Goal: Task Accomplishment & Management: Manage account settings

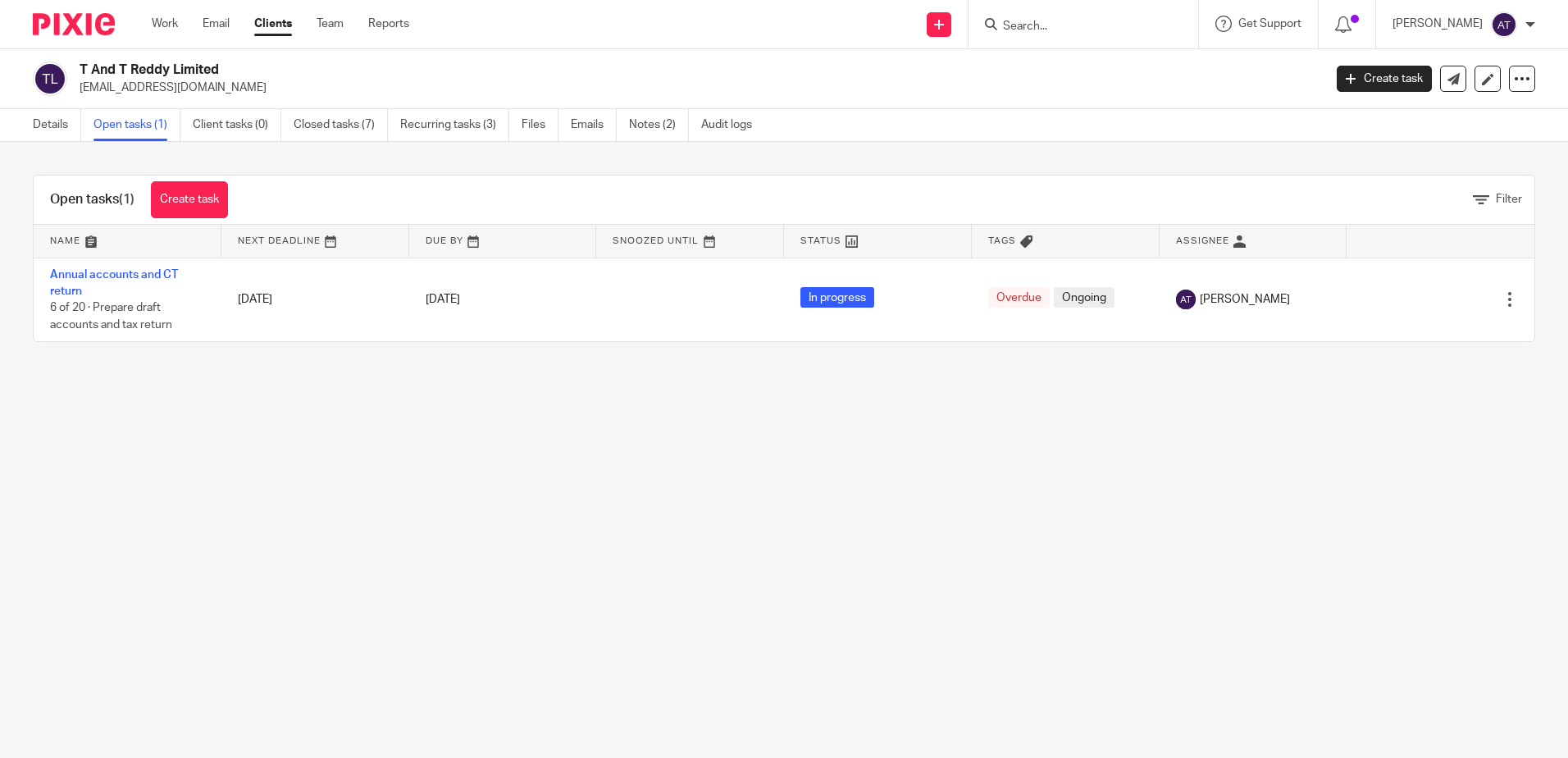
click at [1075, 24] on input "Search" at bounding box center [1076, 27] width 148 height 15
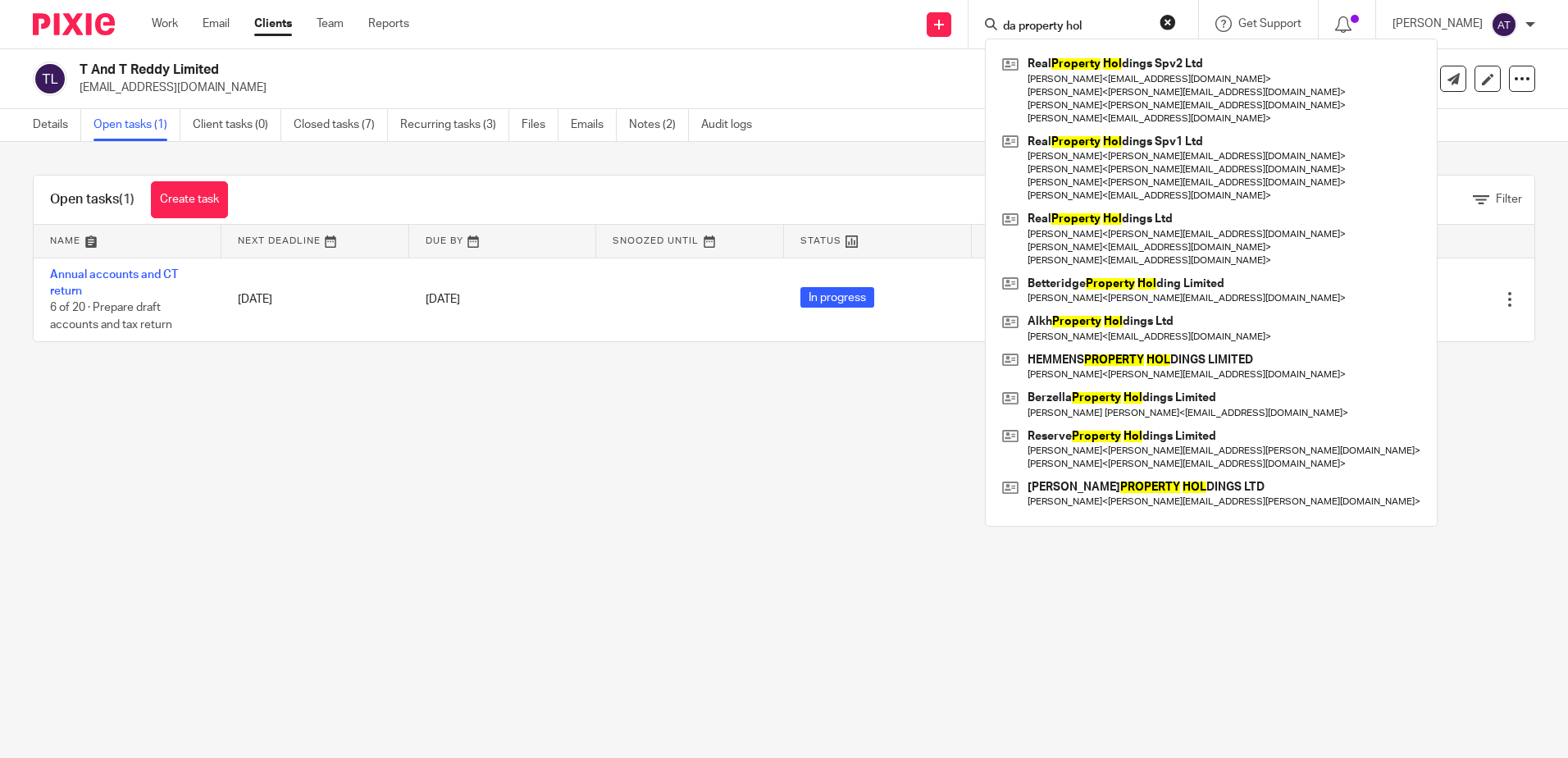
drag, startPoint x: 1097, startPoint y: 18, endPoint x: 986, endPoint y: 27, distance: 111.4
click at [986, 27] on div "da property hol Real Property Hol dings Spv2 Ltd Issam Dabboussi < issamdabbous…" at bounding box center [1083, 24] width 229 height 49
type input "s"
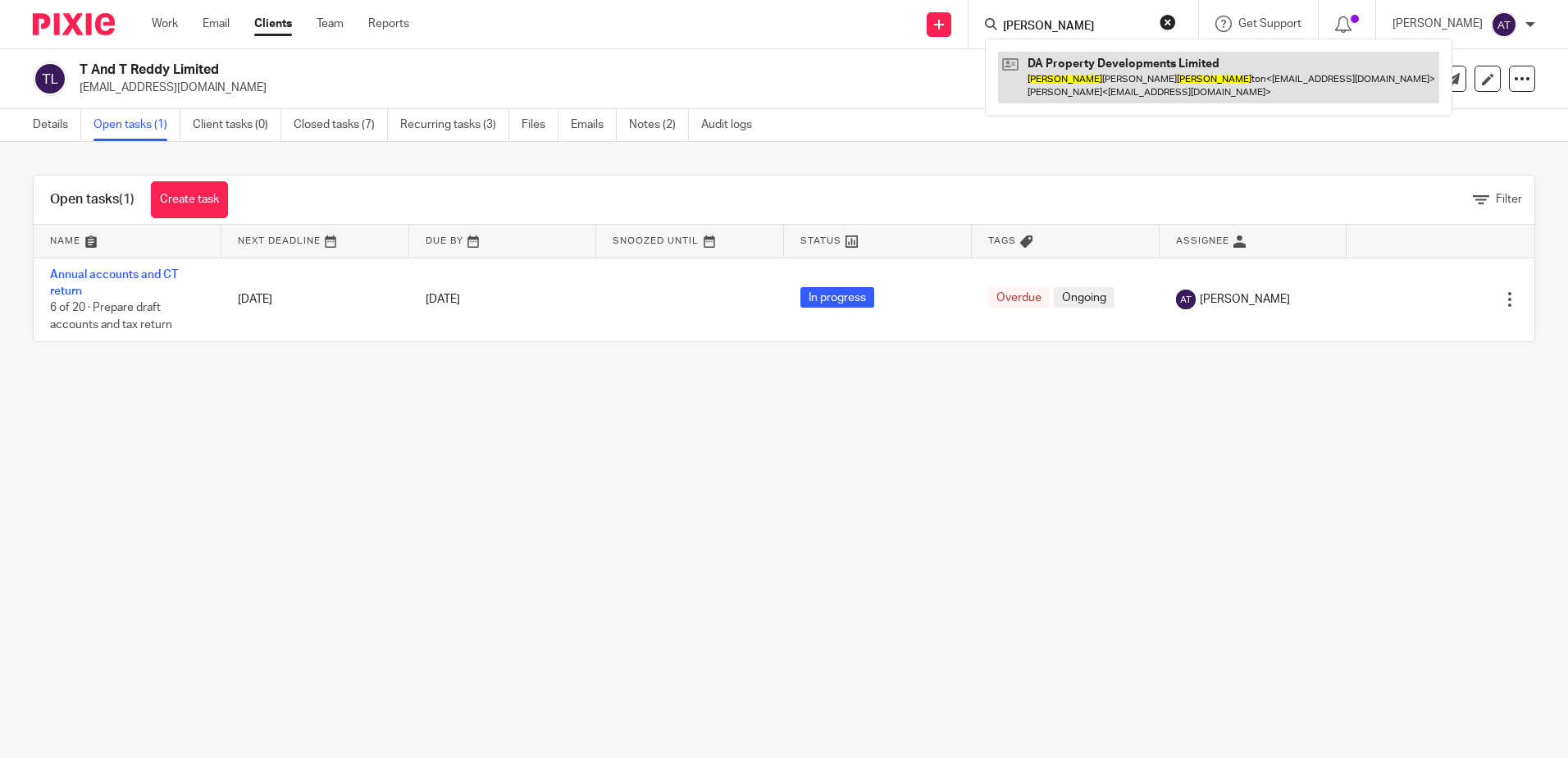
type input "ashley stan"
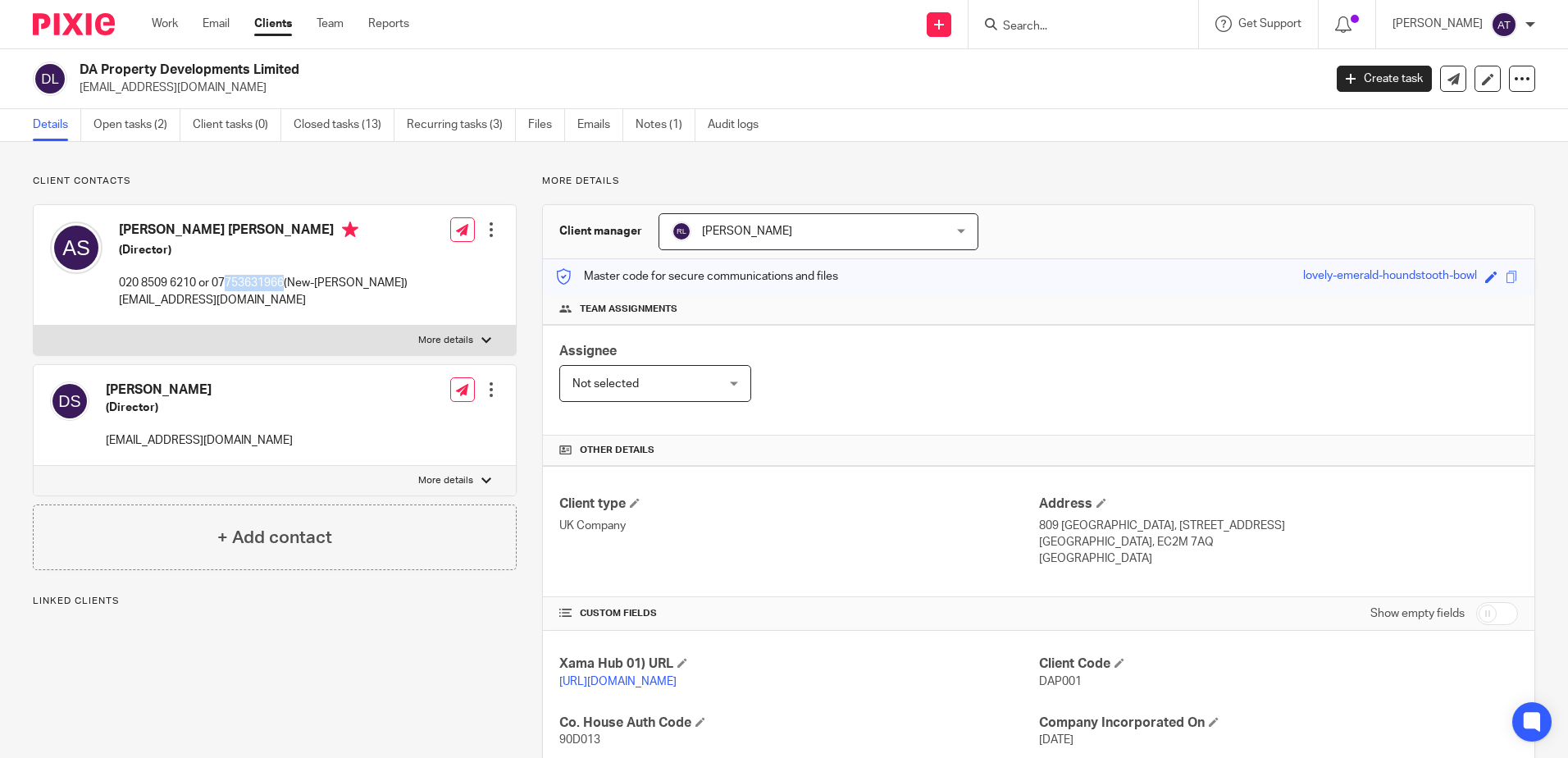
drag, startPoint x: 285, startPoint y: 285, endPoint x: 221, endPoint y: 286, distance: 64.0
click at [221, 286] on p "020 8509 6210 or 07753631966(New-Ashley)" at bounding box center [264, 283] width 289 height 17
copy p "775363196"
click at [197, 416] on div "Dave Sharma (Director) dhravk@tiscali.co.uk" at bounding box center [199, 415] width 187 height 67
click at [1279, 164] on div "Client contacts Ashley Matthew Stanton (Director) 020 8509 6210 or 07753631966(…" at bounding box center [784, 630] width 1568 height 976
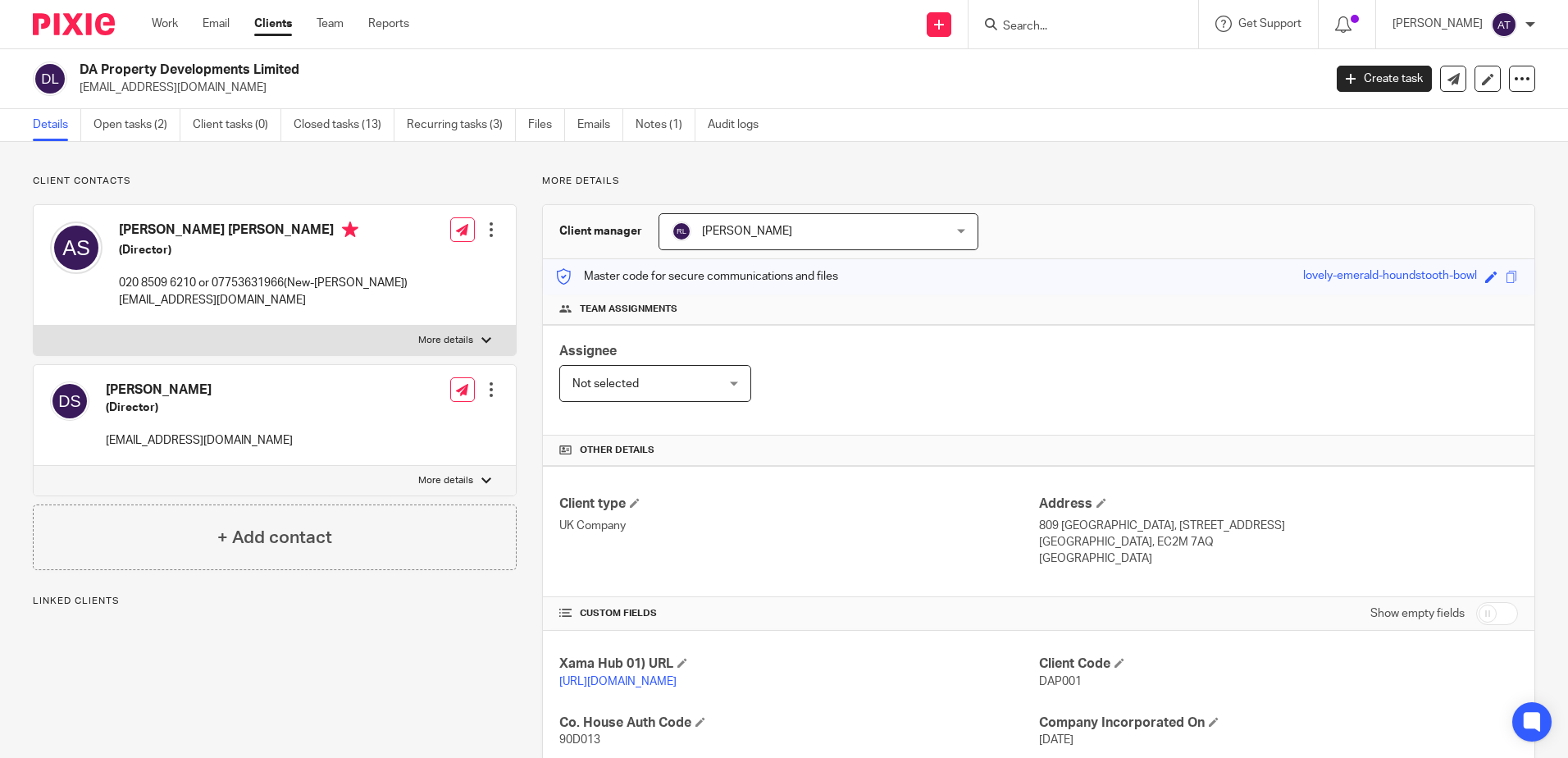
click at [1074, 18] on form at bounding box center [1089, 24] width 175 height 20
click at [1081, 25] on input "Search" at bounding box center [1076, 27] width 148 height 15
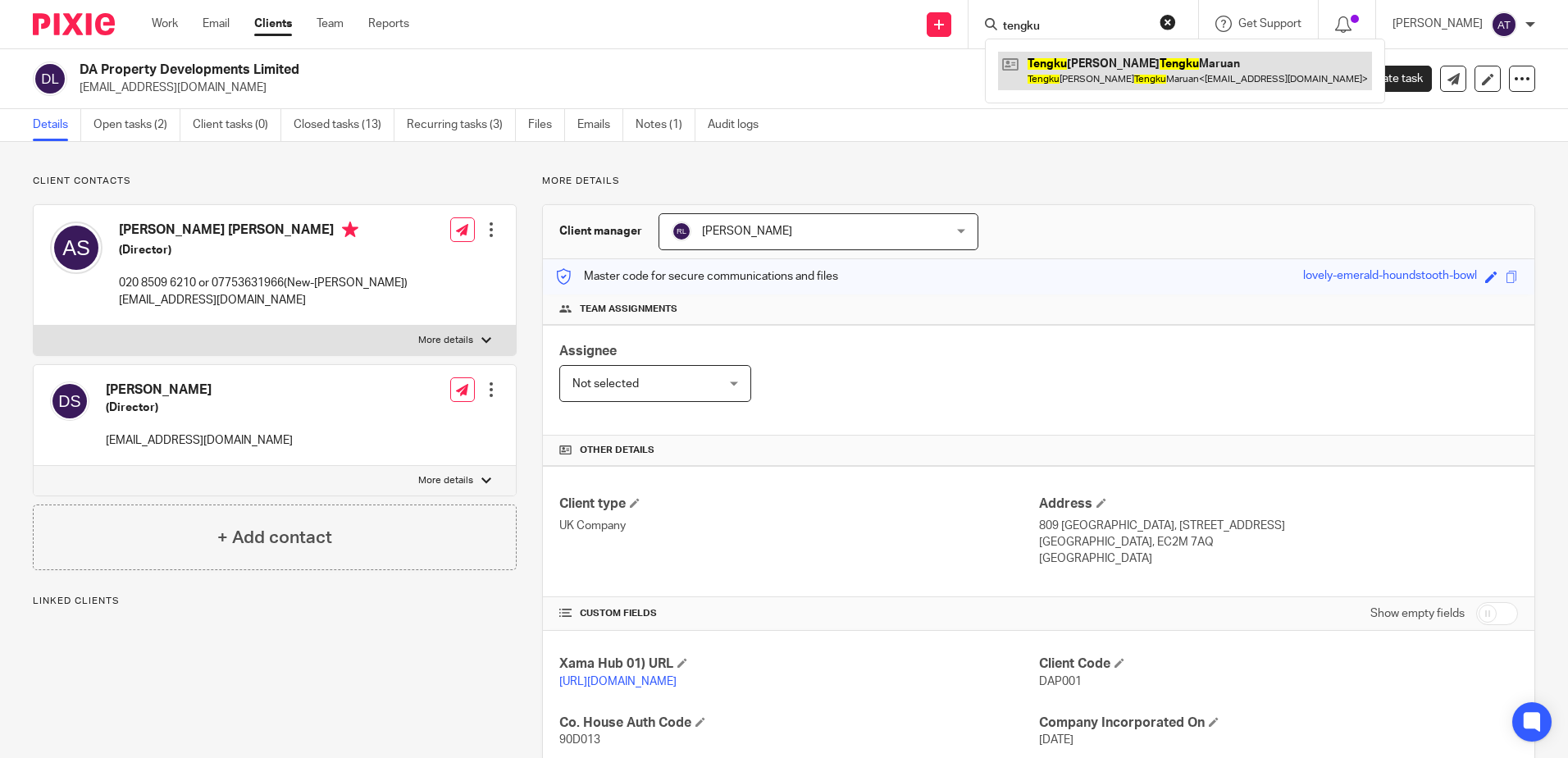
type input "tengku"
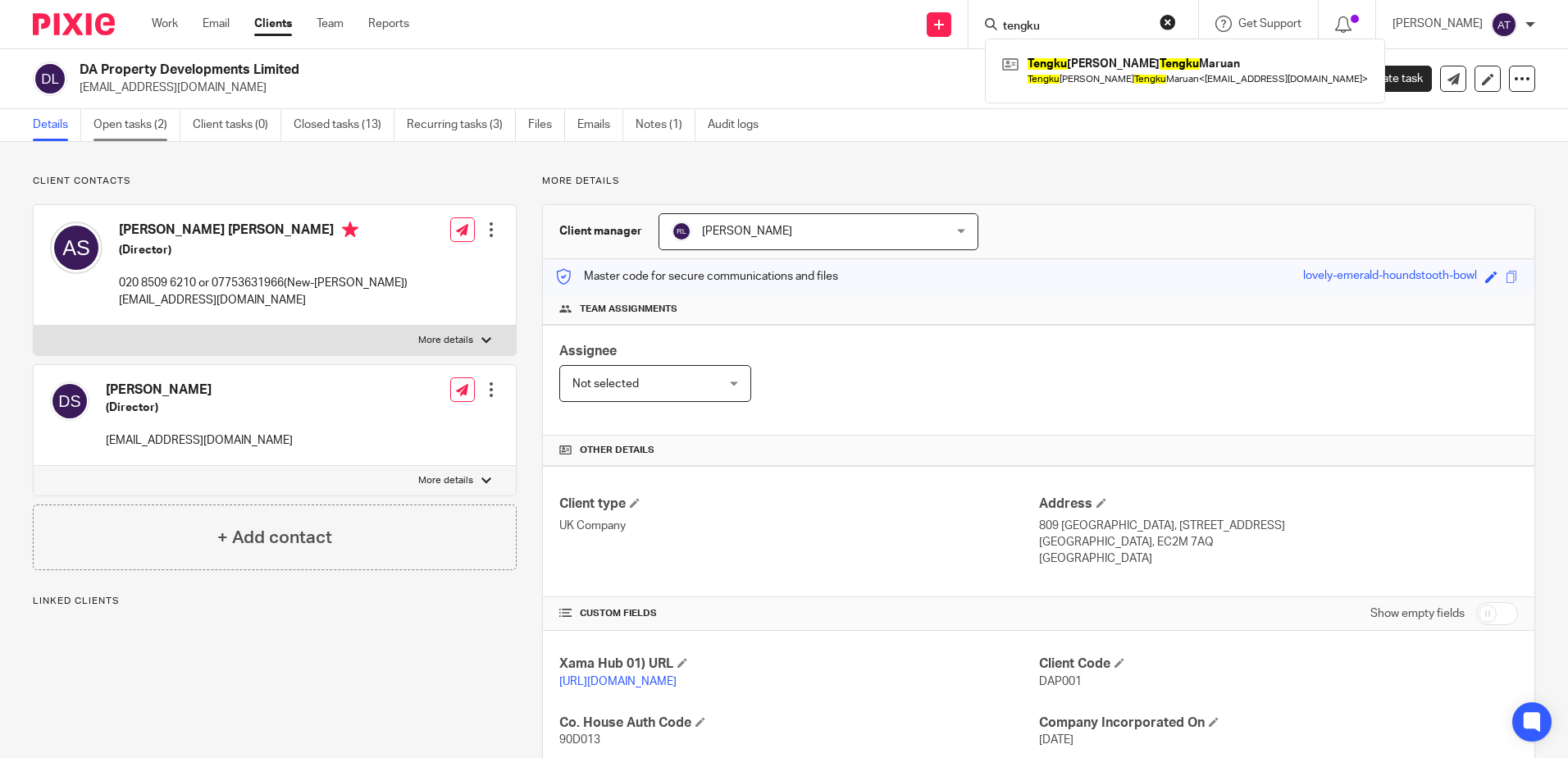
click at [150, 126] on link "Open tasks (2)" at bounding box center [136, 125] width 87 height 32
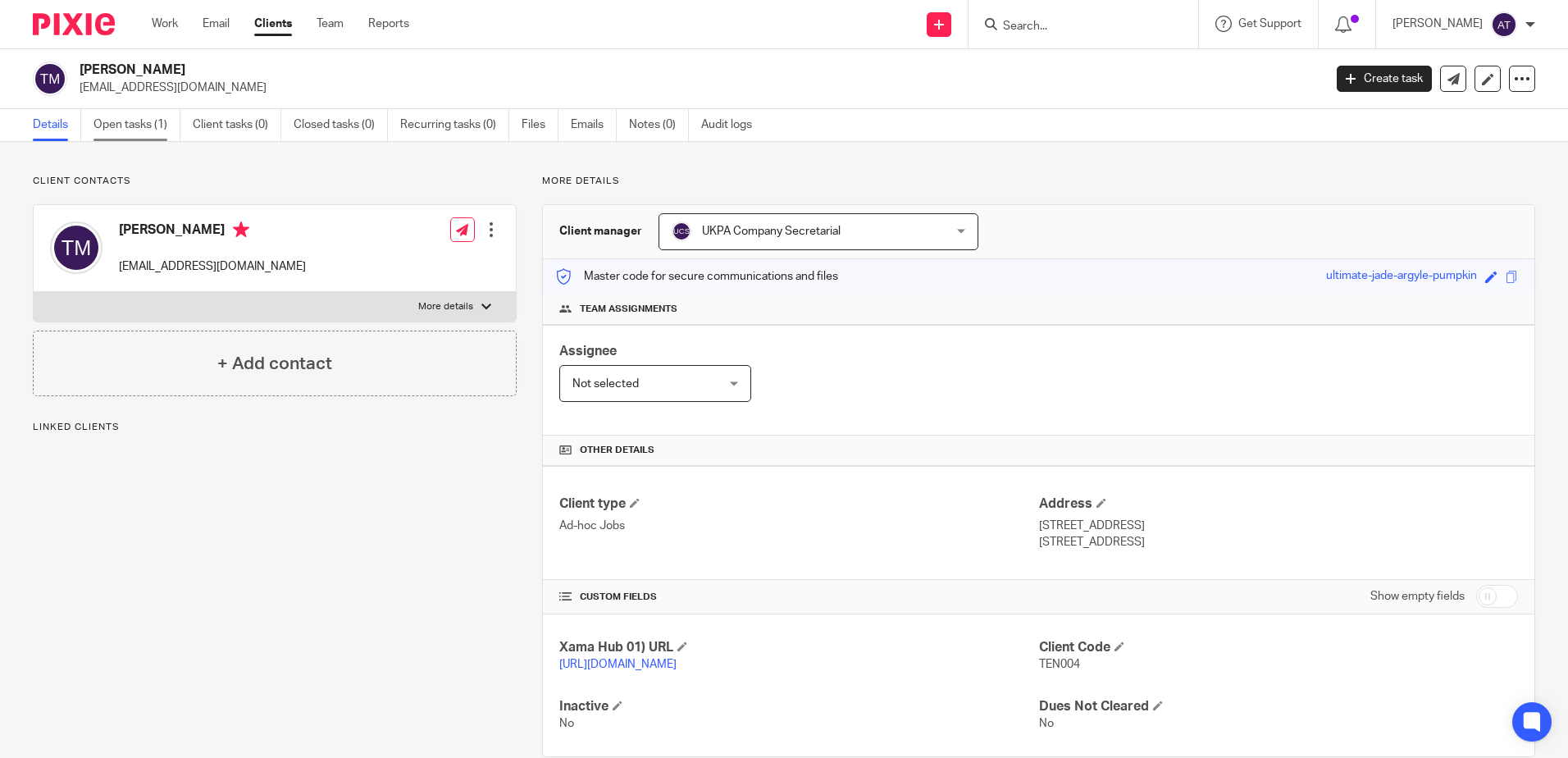
click at [150, 135] on link "Open tasks (1)" at bounding box center [136, 125] width 87 height 32
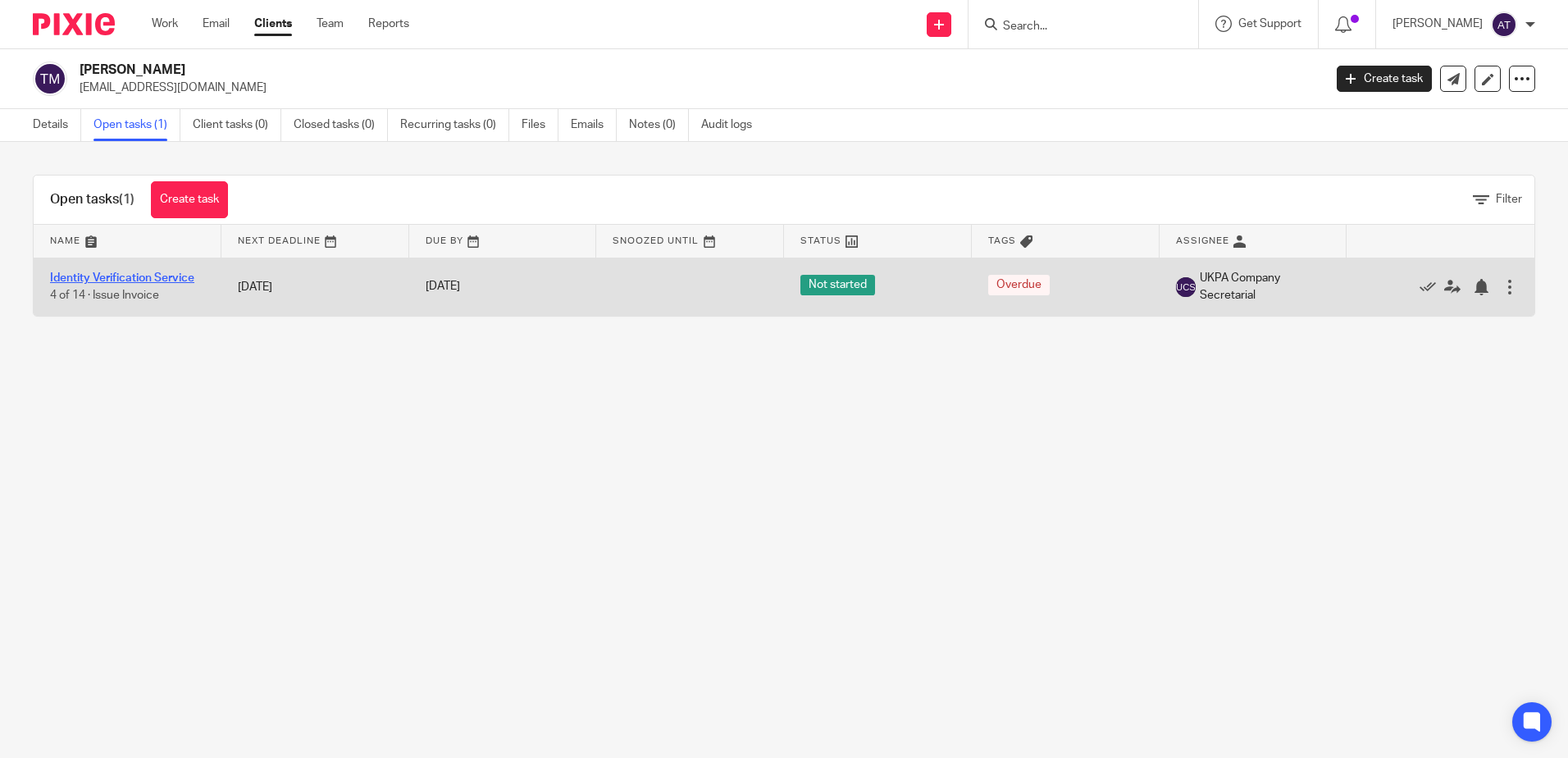
click at [111, 277] on link "Identity Verification Service" at bounding box center [123, 278] width 145 height 12
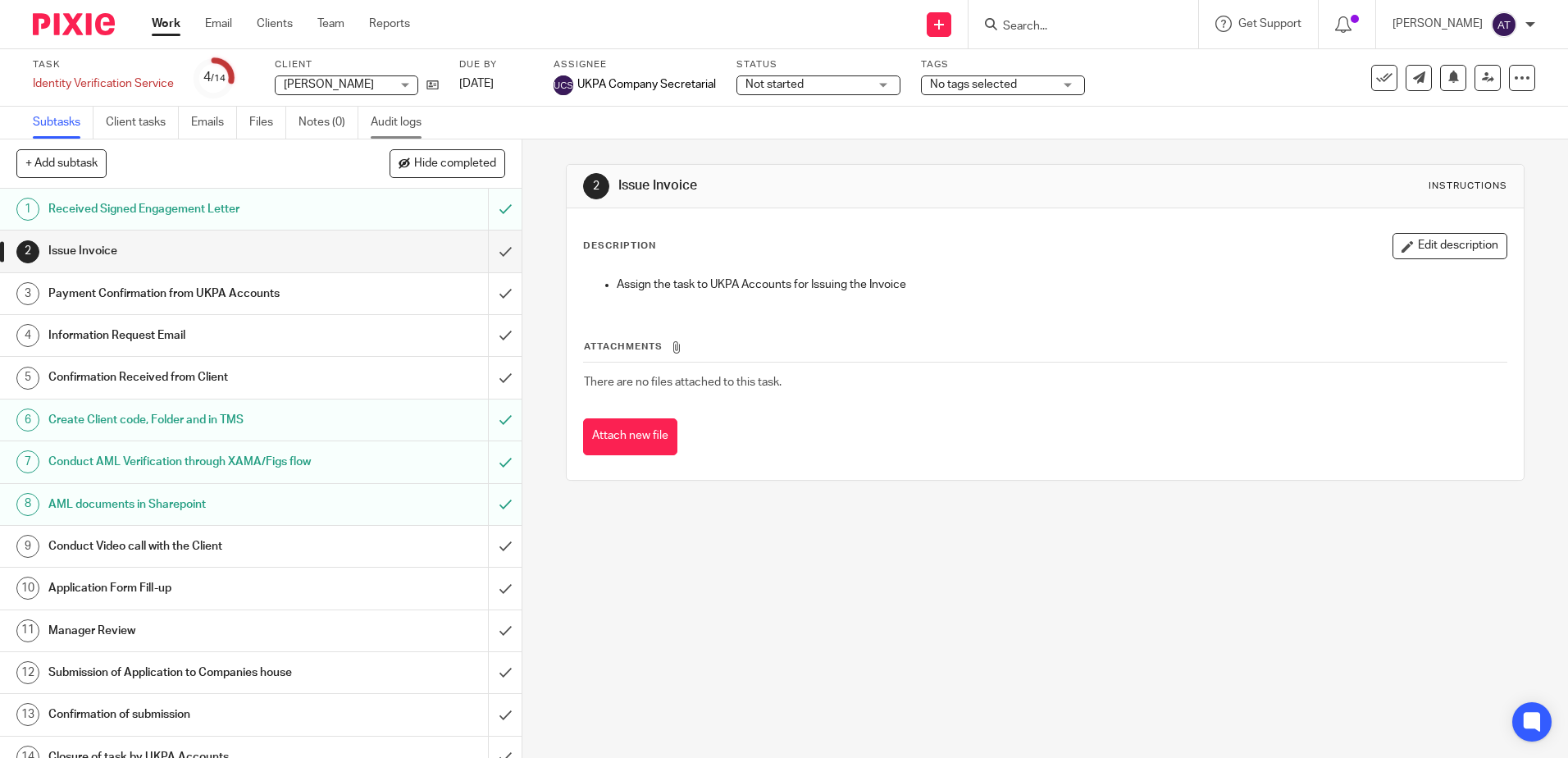
click at [403, 117] on link "Audit logs" at bounding box center [402, 123] width 63 height 32
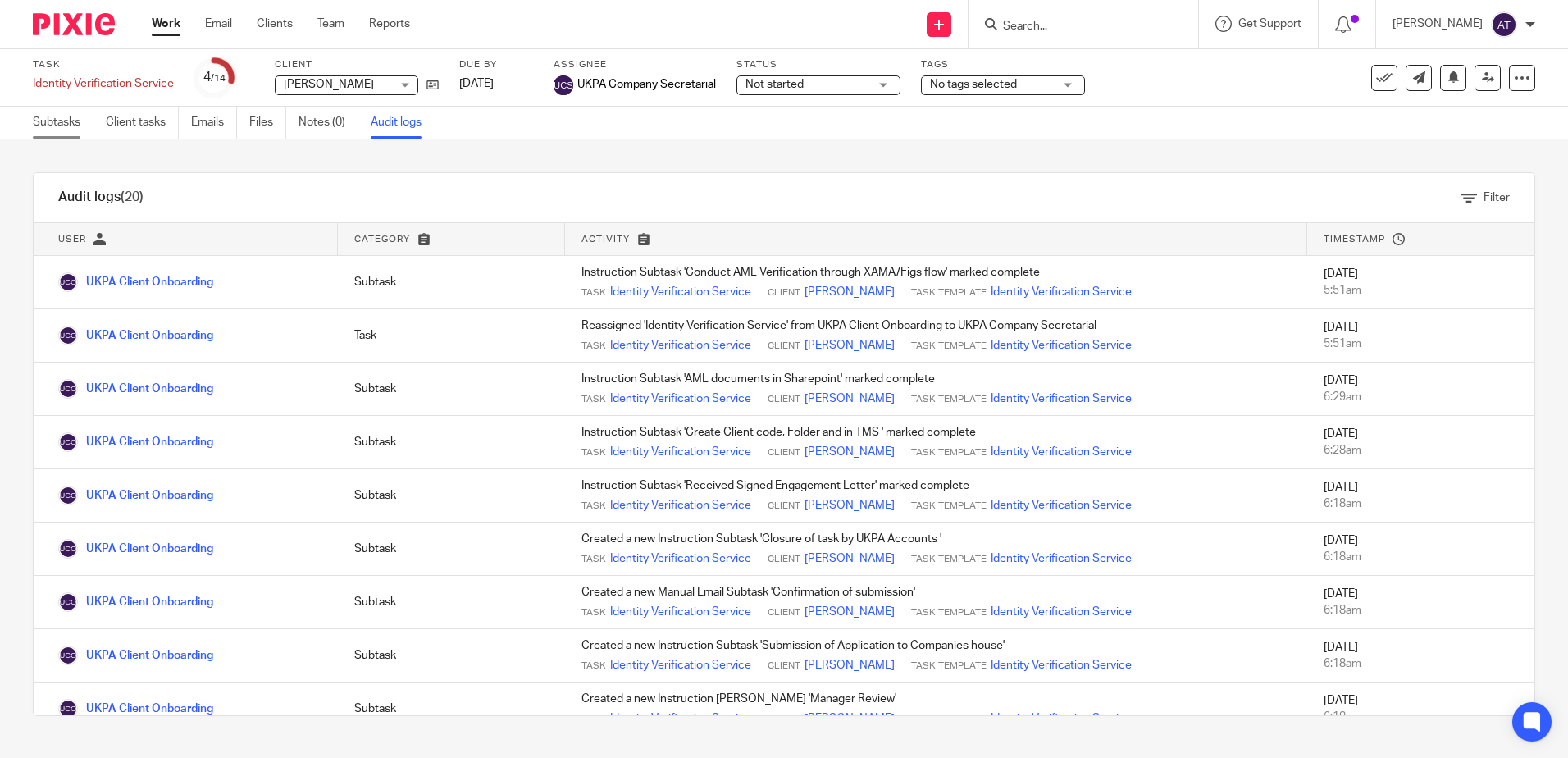
click at [51, 122] on link "Subtasks" at bounding box center [63, 123] width 61 height 32
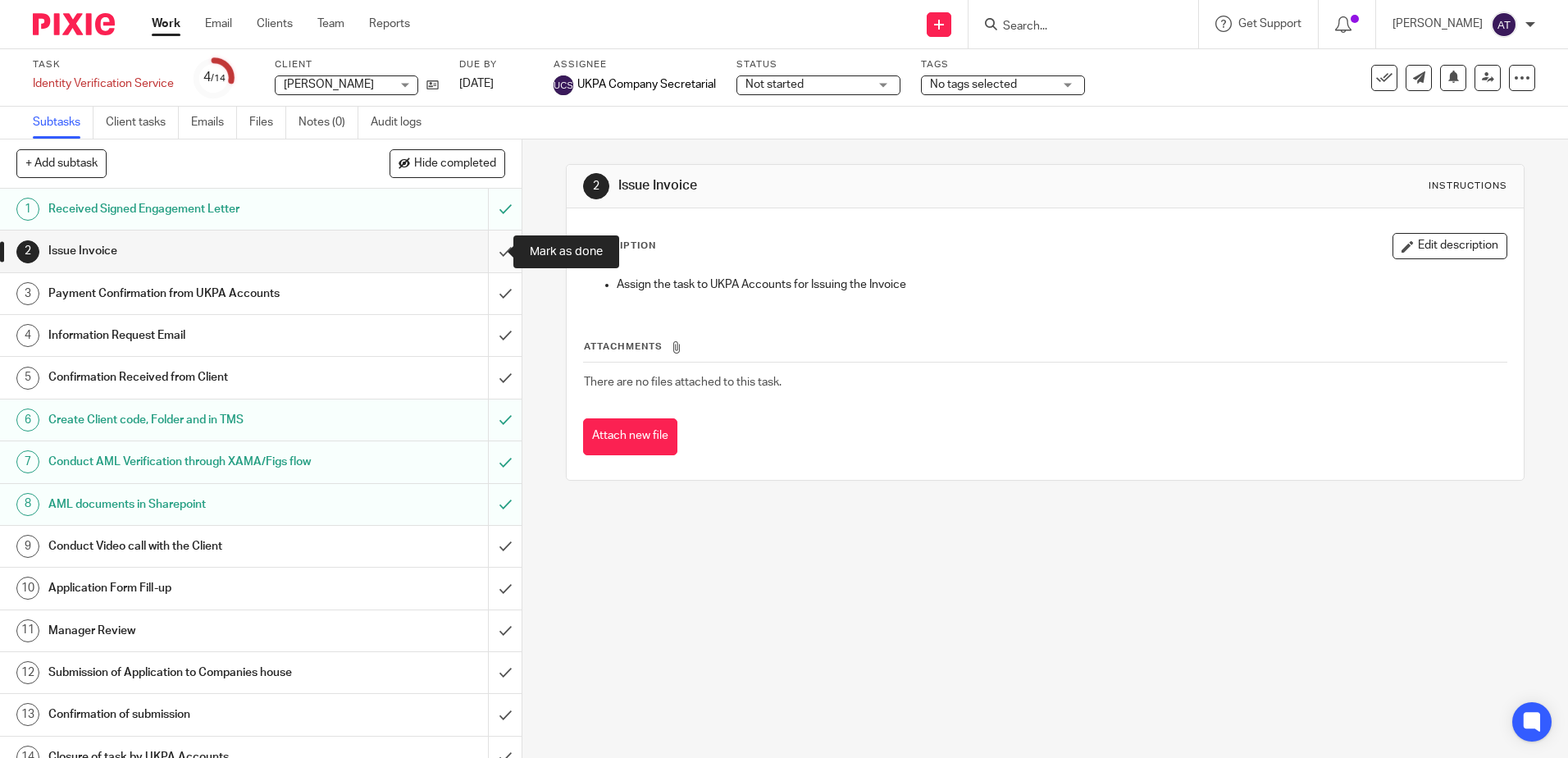
drag, startPoint x: 487, startPoint y: 250, endPoint x: 492, endPoint y: 276, distance: 26.5
click at [487, 250] on input "submit" at bounding box center [260, 250] width 522 height 41
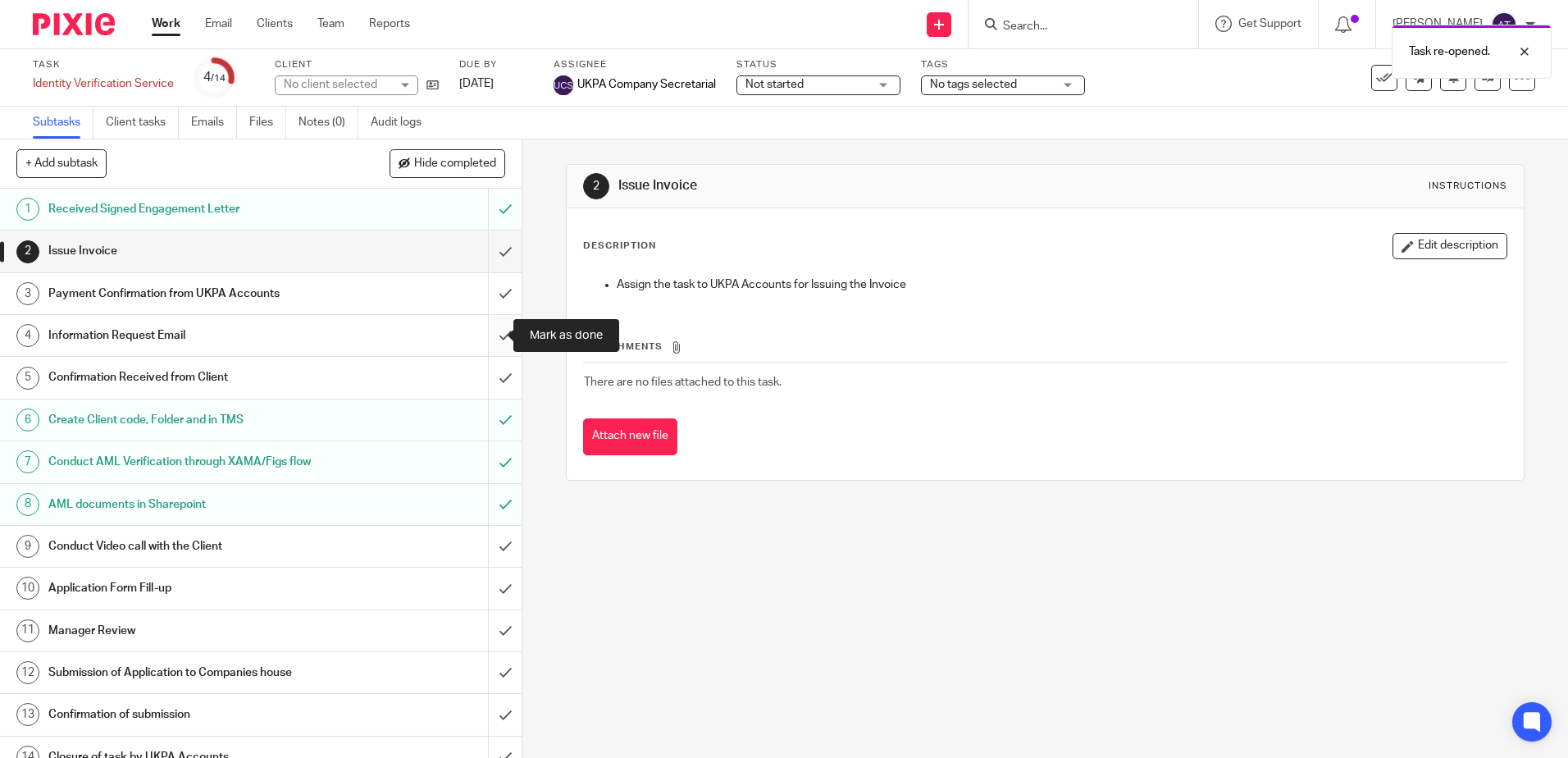
click at [494, 324] on input "submit" at bounding box center [260, 335] width 522 height 41
click at [495, 371] on input "submit" at bounding box center [260, 377] width 522 height 41
click at [491, 546] on input "submit" at bounding box center [260, 546] width 522 height 41
click at [490, 594] on input "submit" at bounding box center [260, 588] width 522 height 41
click at [485, 631] on input "submit" at bounding box center [260, 630] width 522 height 41
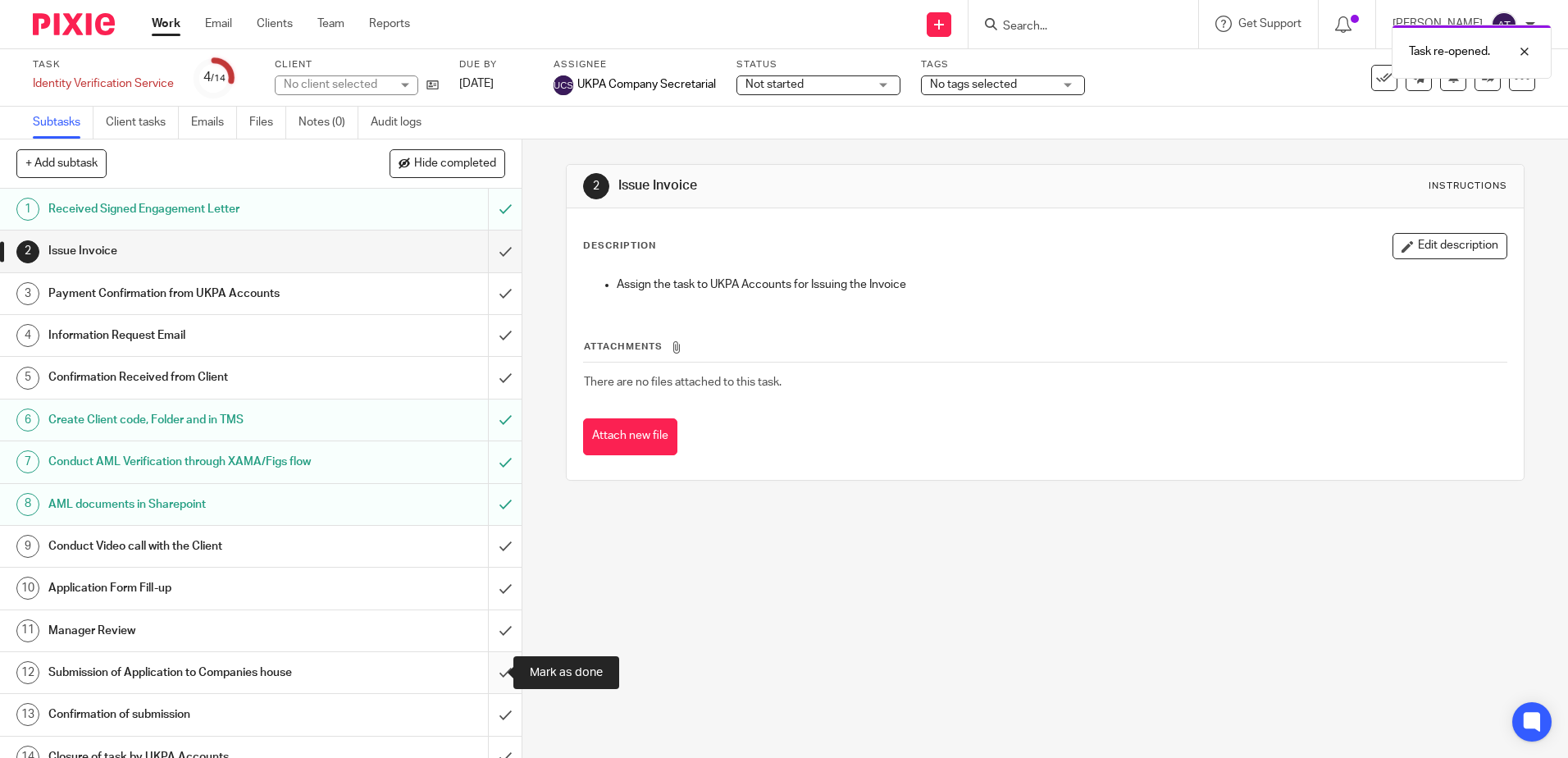
click at [485, 674] on input "submit" at bounding box center [260, 672] width 522 height 41
click at [486, 705] on input "submit" at bounding box center [260, 714] width 522 height 41
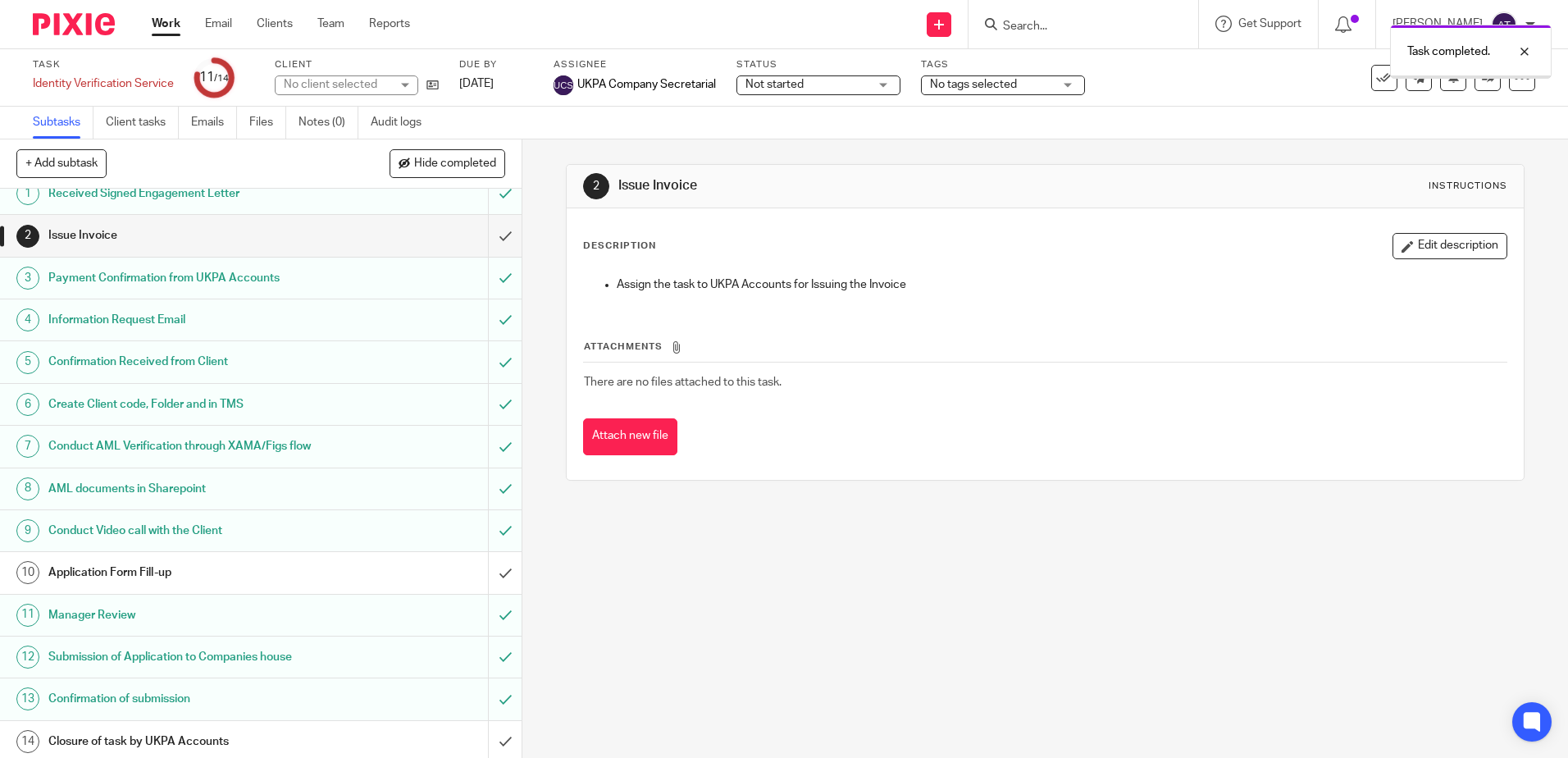
scroll to position [20, 0]
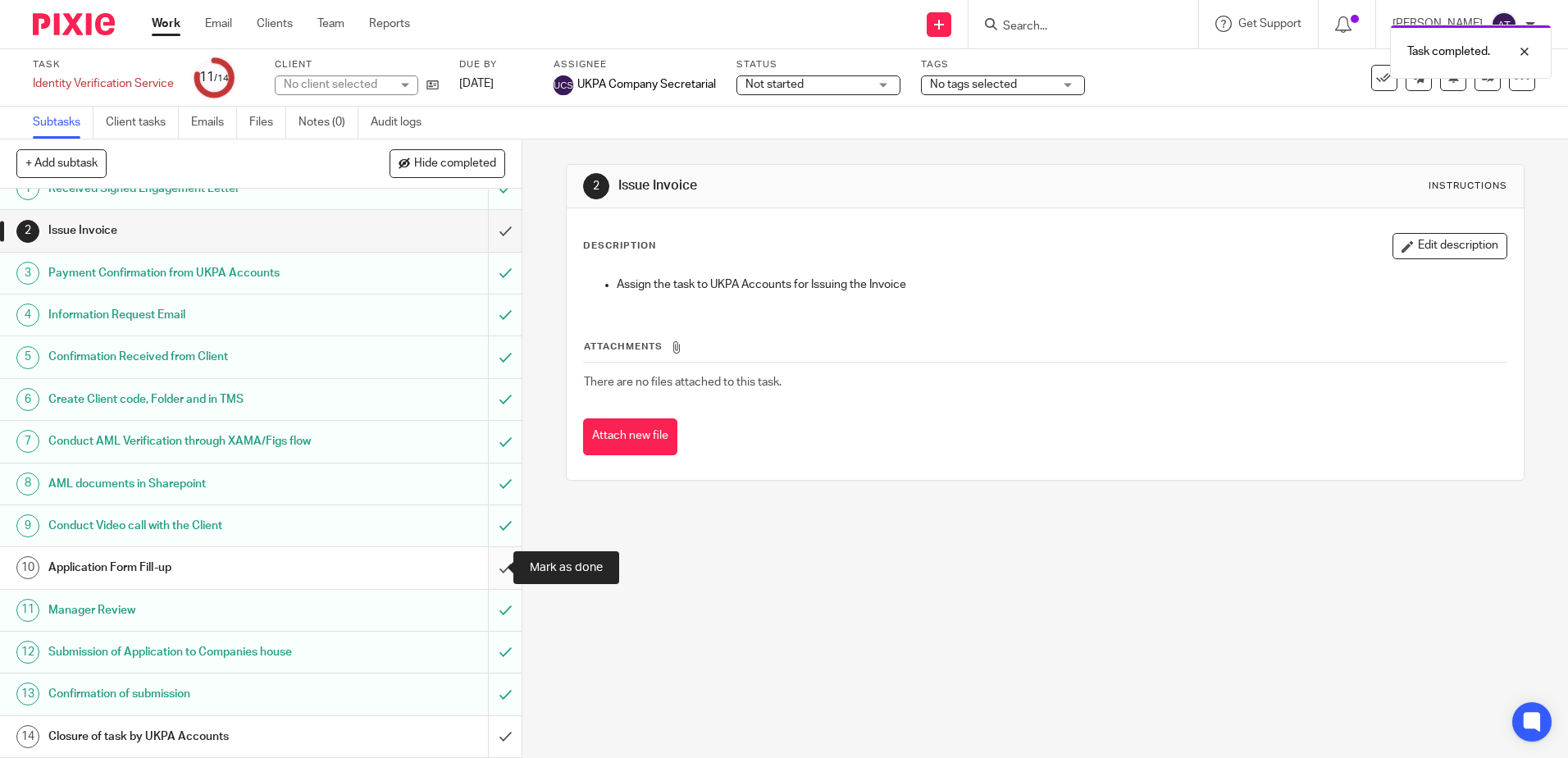
click at [487, 564] on input "submit" at bounding box center [260, 567] width 522 height 41
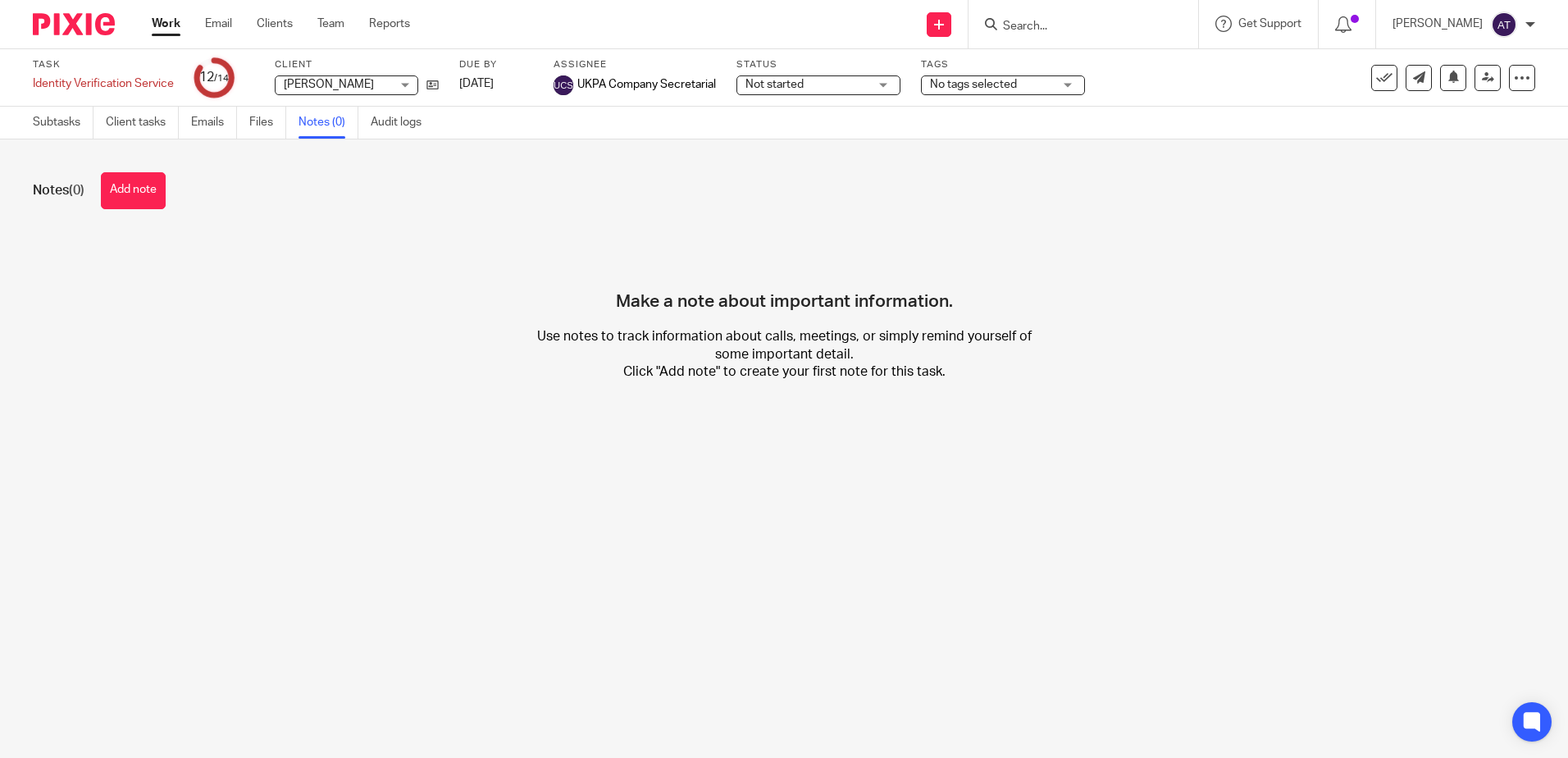
drag, startPoint x: 150, startPoint y: 192, endPoint x: 339, endPoint y: 230, distance: 192.8
click at [150, 192] on button "Add note" at bounding box center [133, 191] width 65 height 37
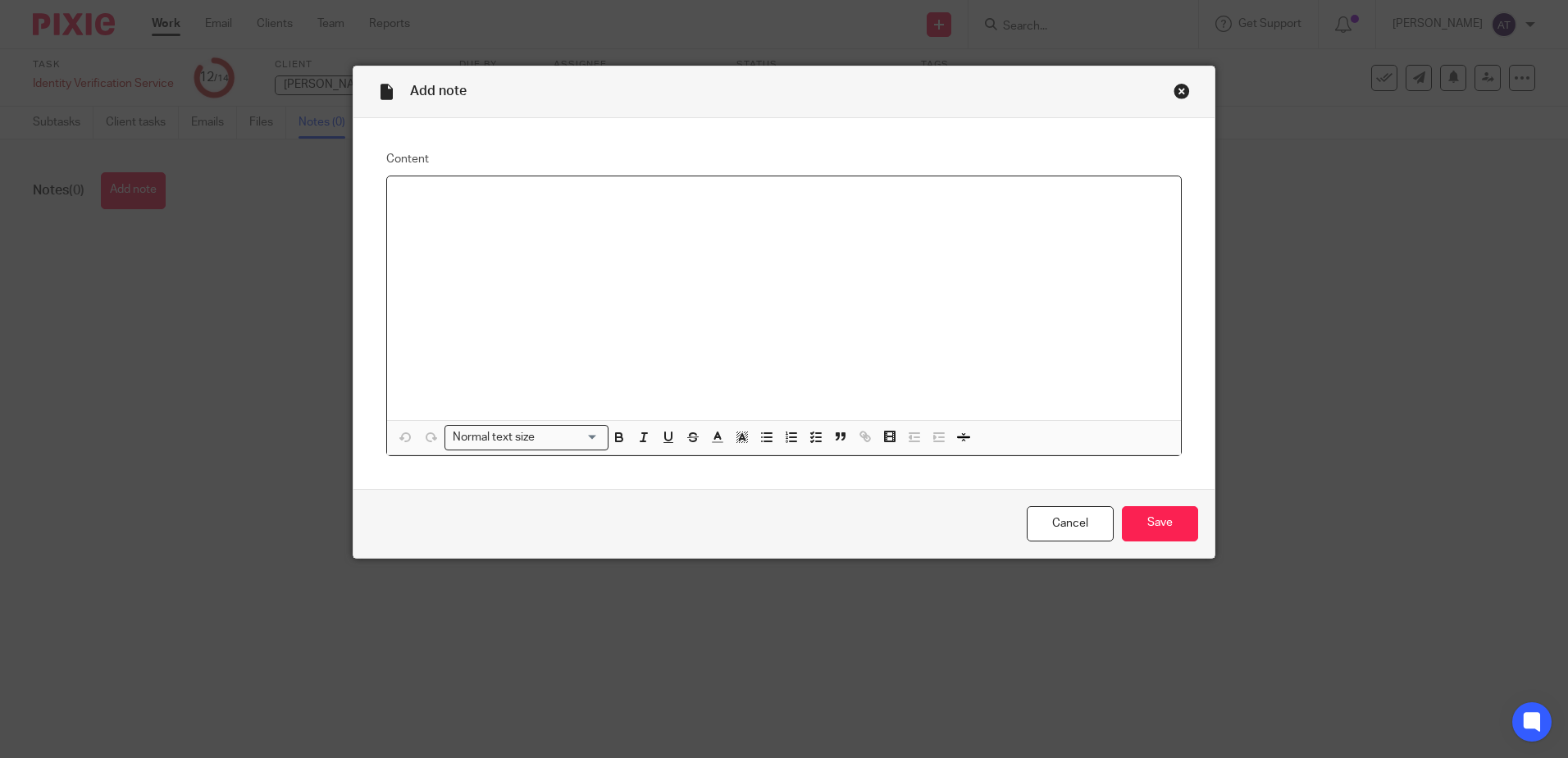
click at [548, 229] on div at bounding box center [784, 298] width 794 height 244
click at [411, 193] on p "£48 received (payment confirmed by accounts" at bounding box center [784, 198] width 768 height 17
click at [1176, 512] on input "Save" at bounding box center [1160, 524] width 76 height 35
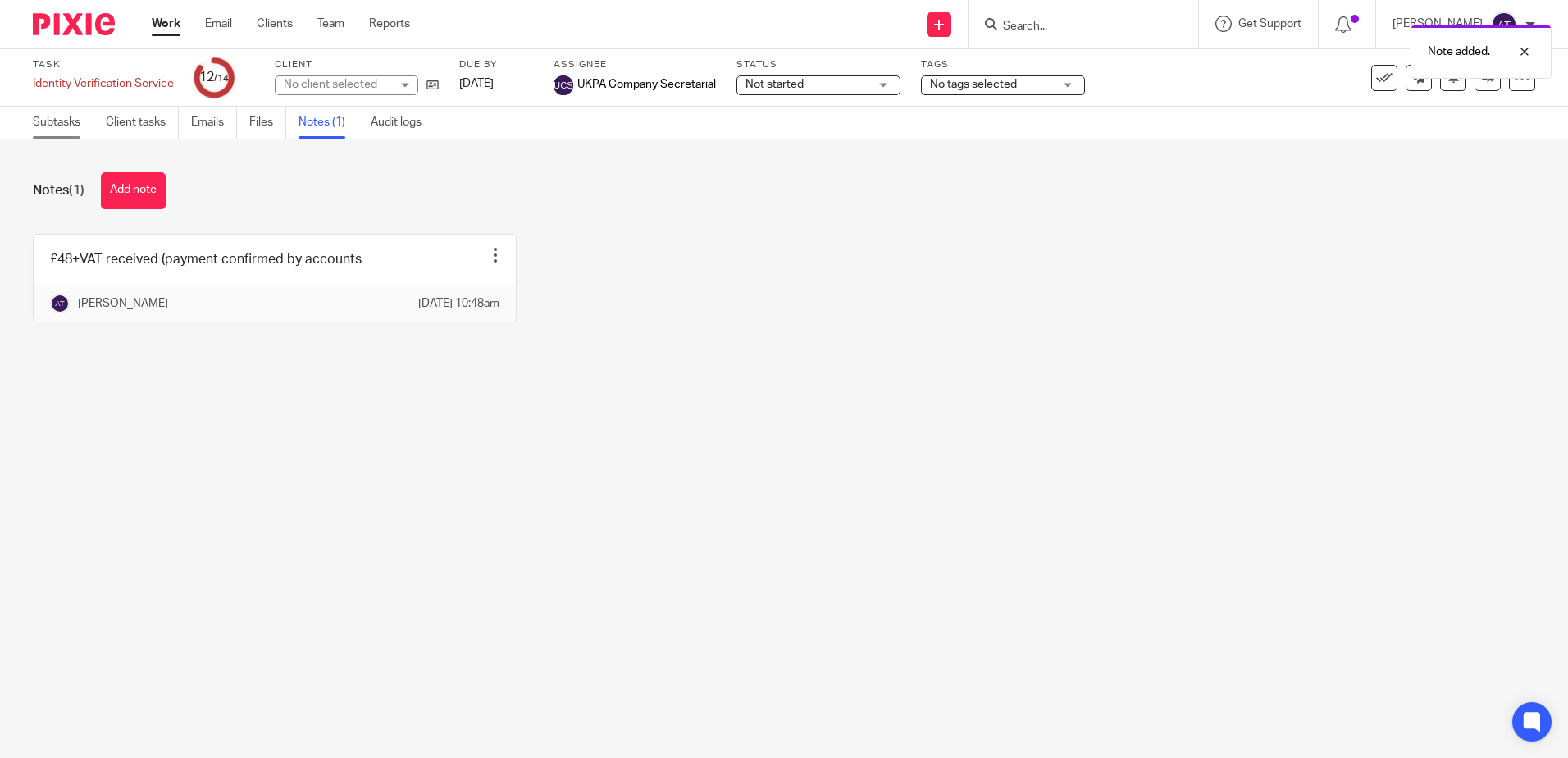
click at [63, 133] on link "Subtasks" at bounding box center [63, 123] width 61 height 32
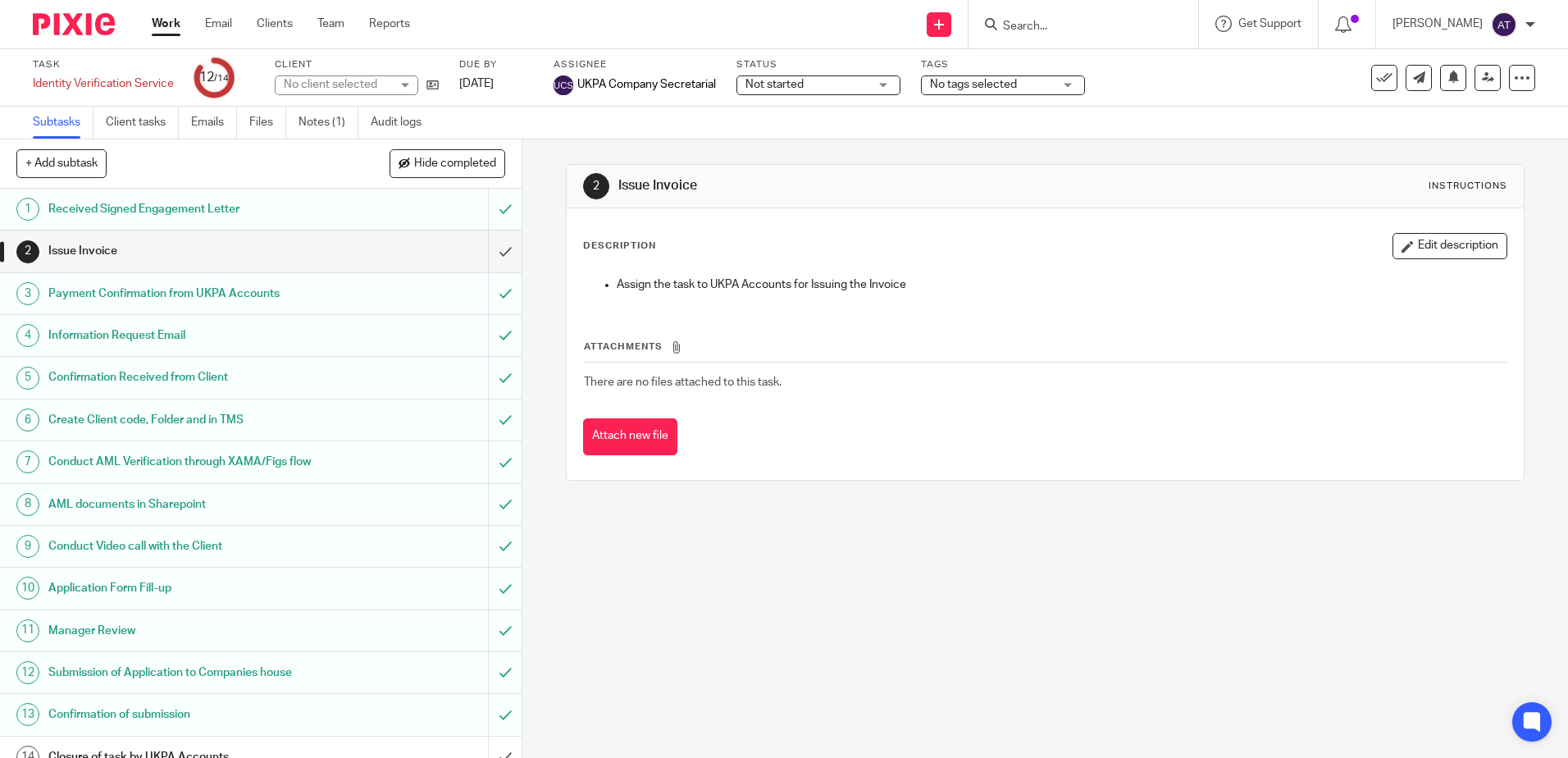
scroll to position [20, 0]
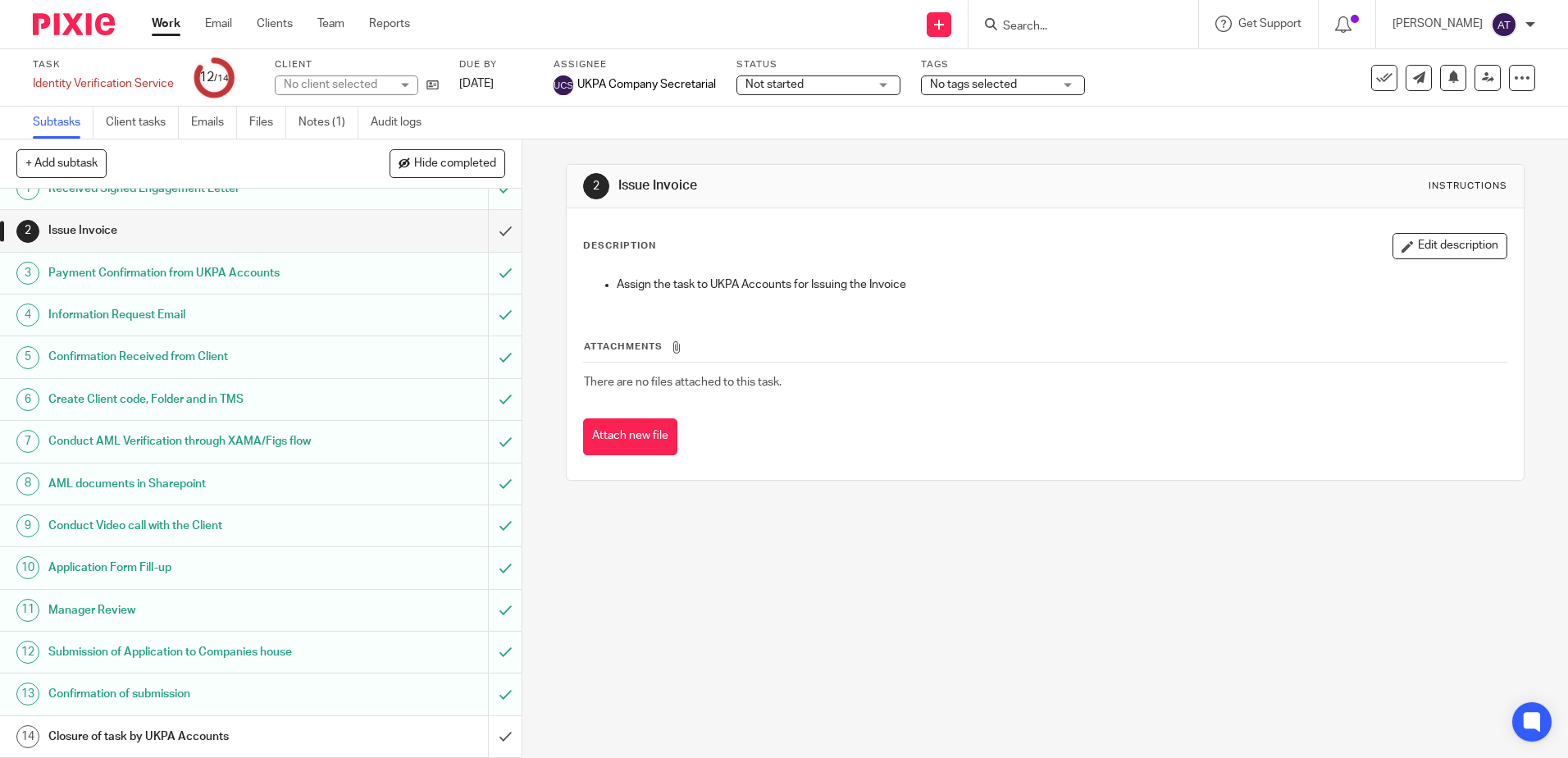
click at [1063, 25] on input "Search" at bounding box center [1076, 27] width 148 height 15
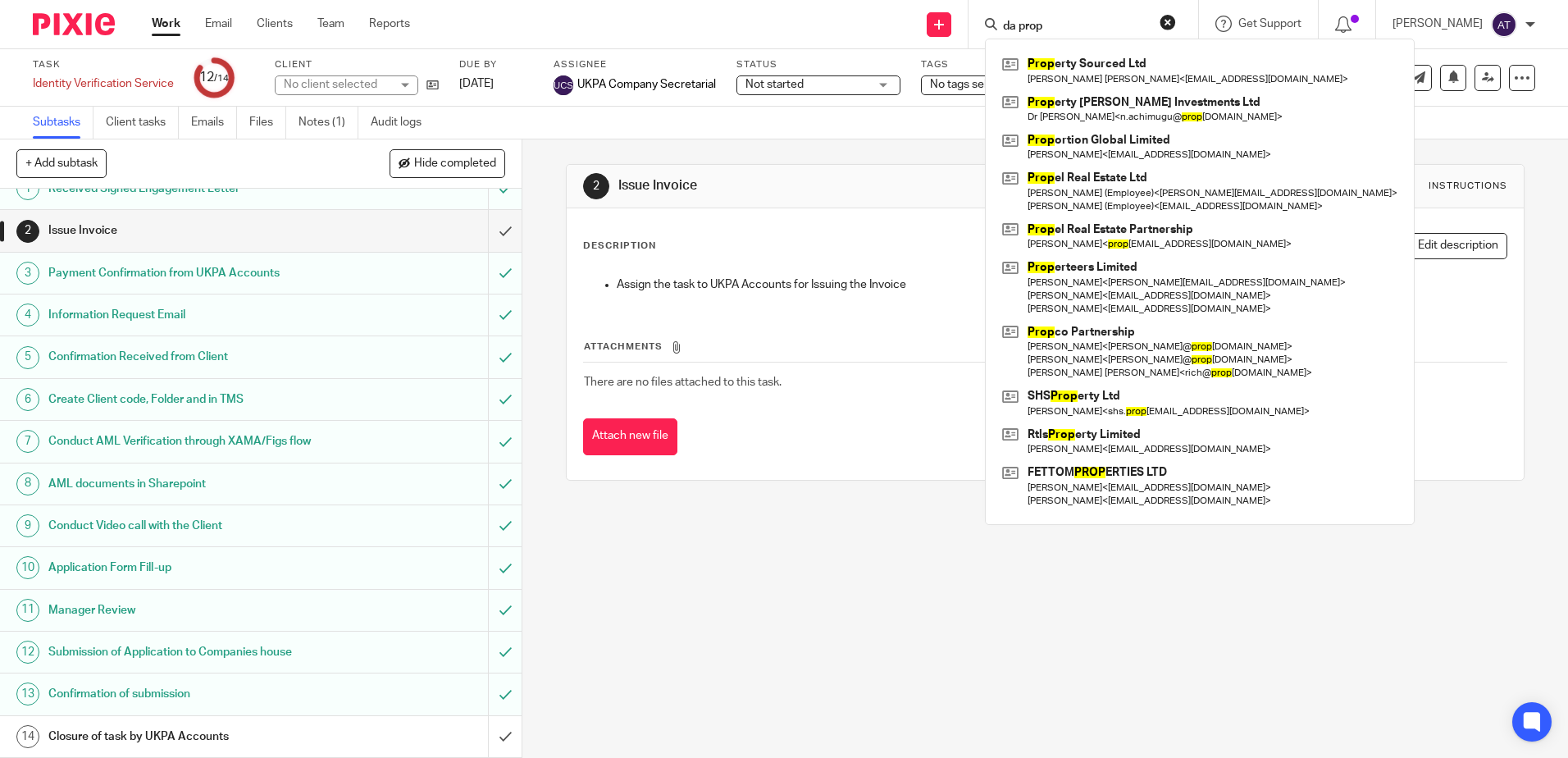
type input "da prop"
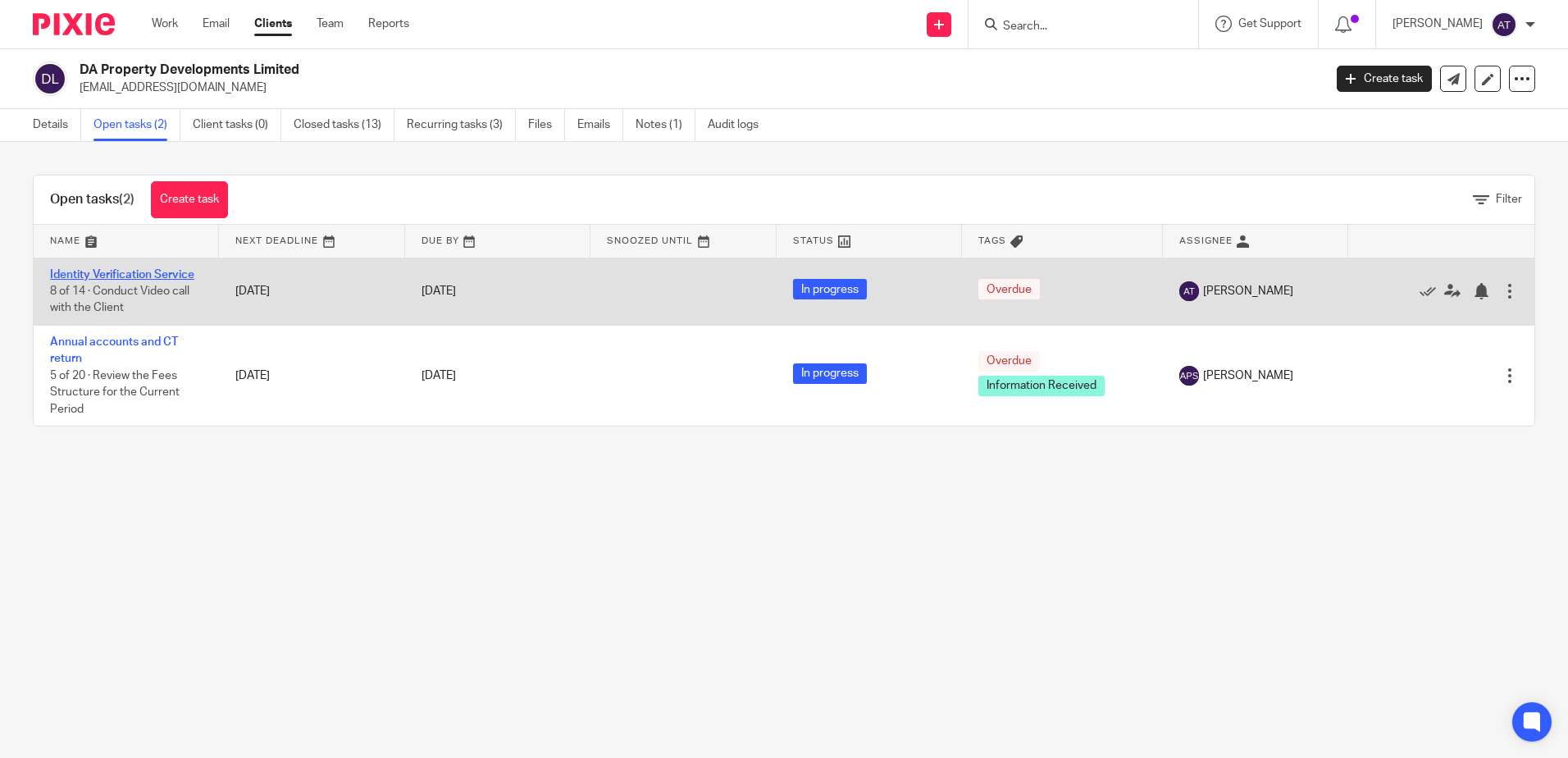
click at [89, 276] on link "Identity Verification Service" at bounding box center [123, 275] width 145 height 12
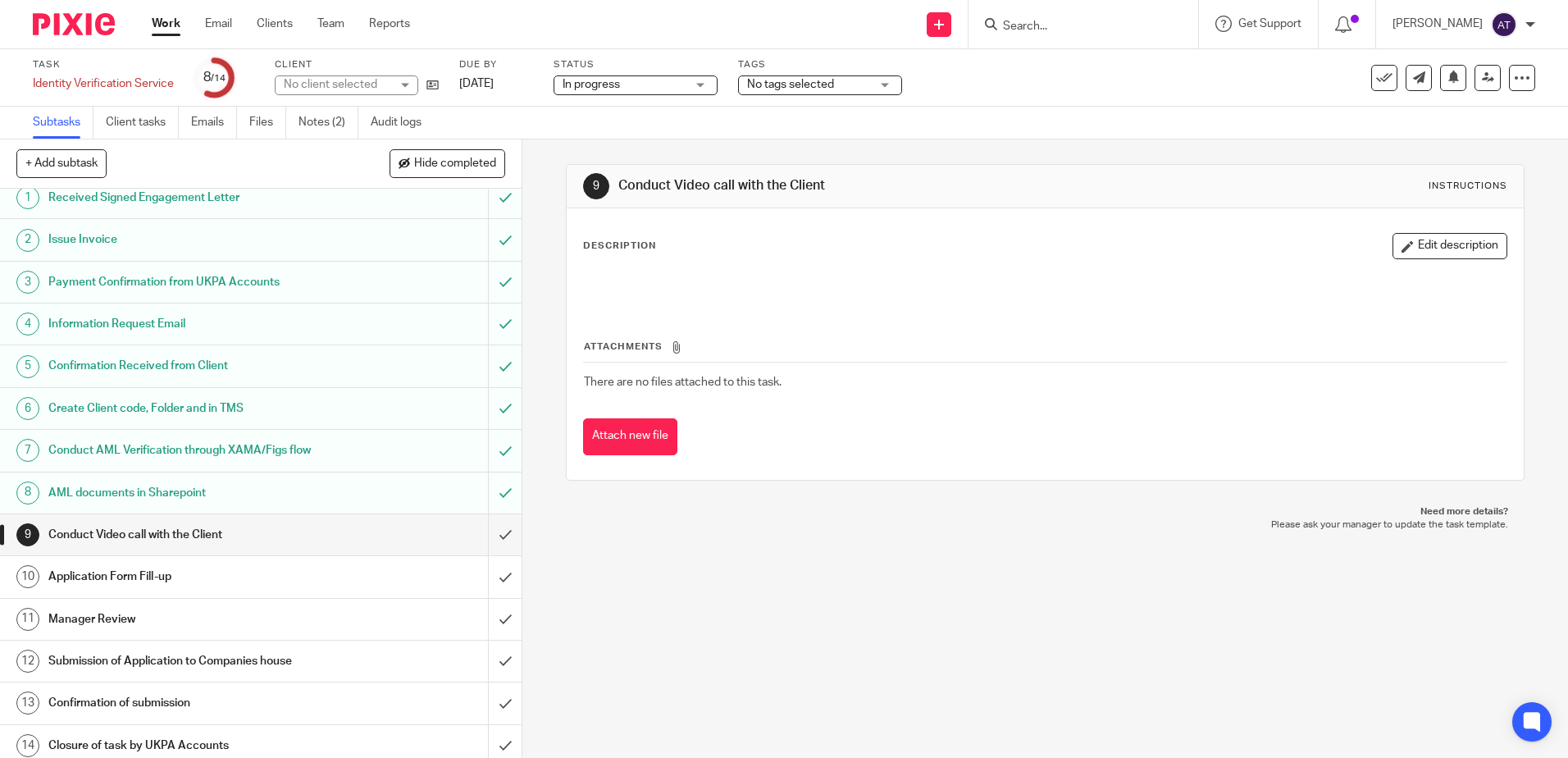
scroll to position [20, 0]
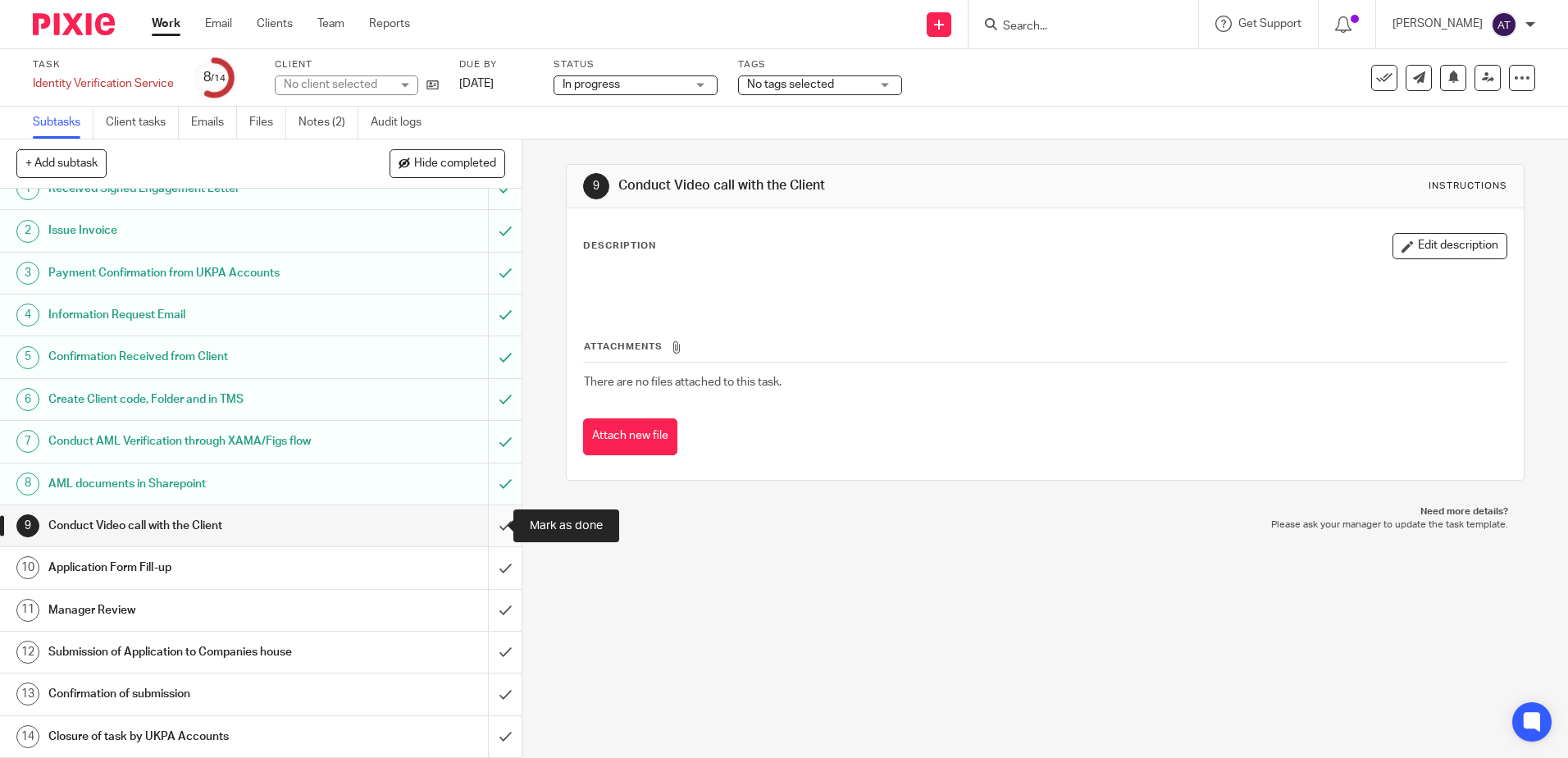
click at [493, 523] on input "submit" at bounding box center [260, 525] width 522 height 41
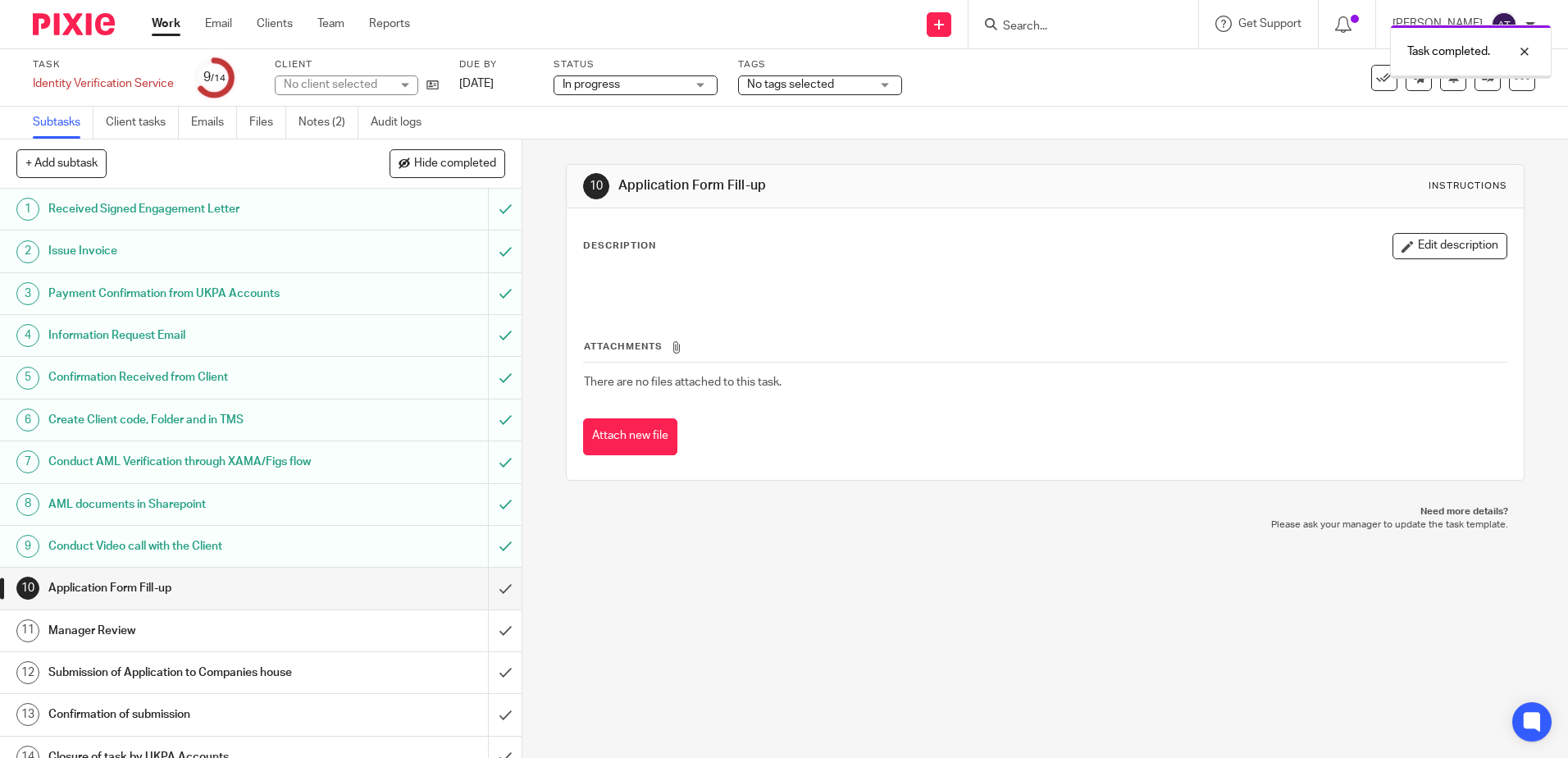
click at [871, 85] on span "No tags selected" at bounding box center [808, 85] width 123 height 18
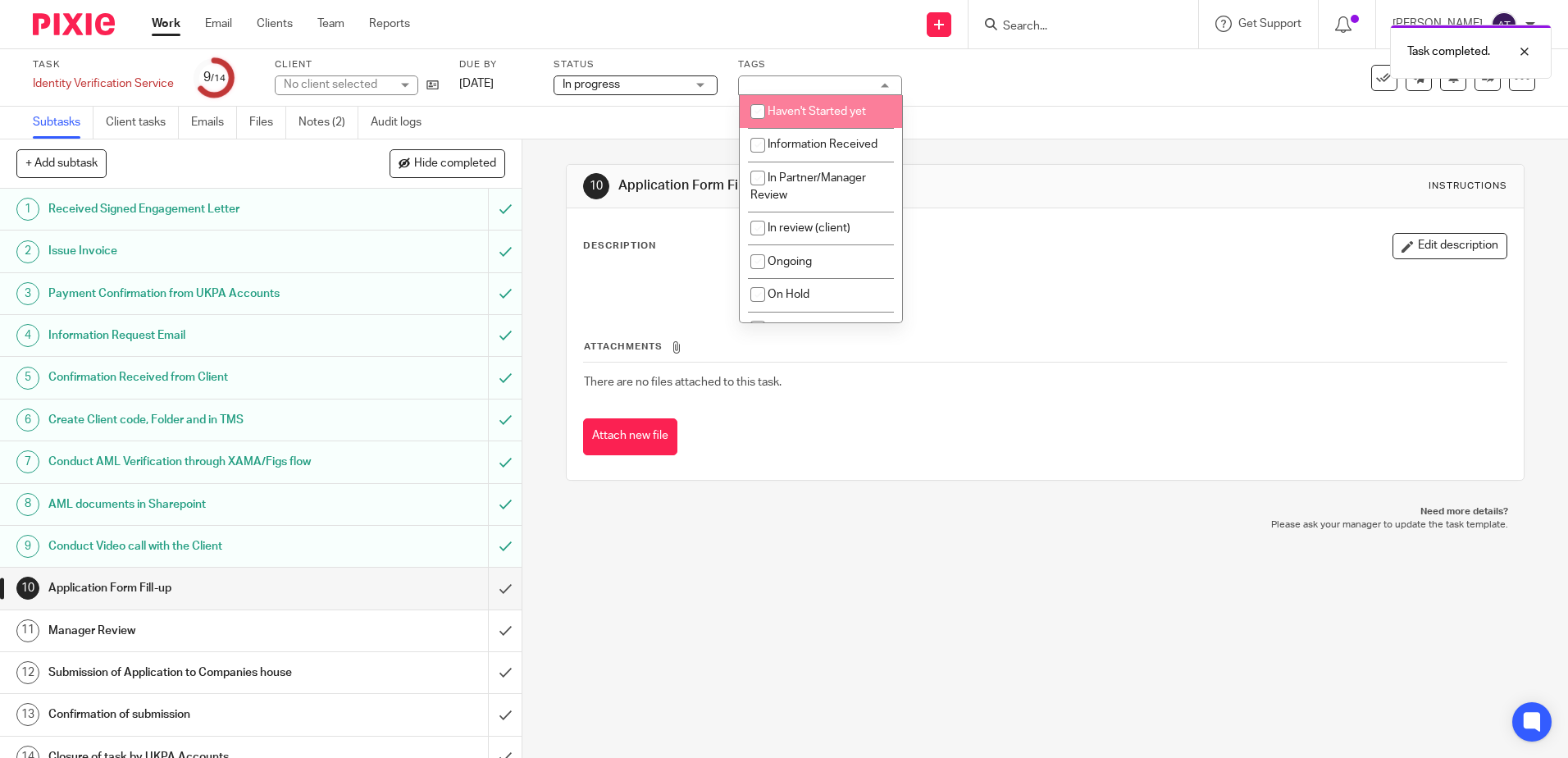
click at [1066, 72] on div "Task completed." at bounding box center [1168, 48] width 768 height 62
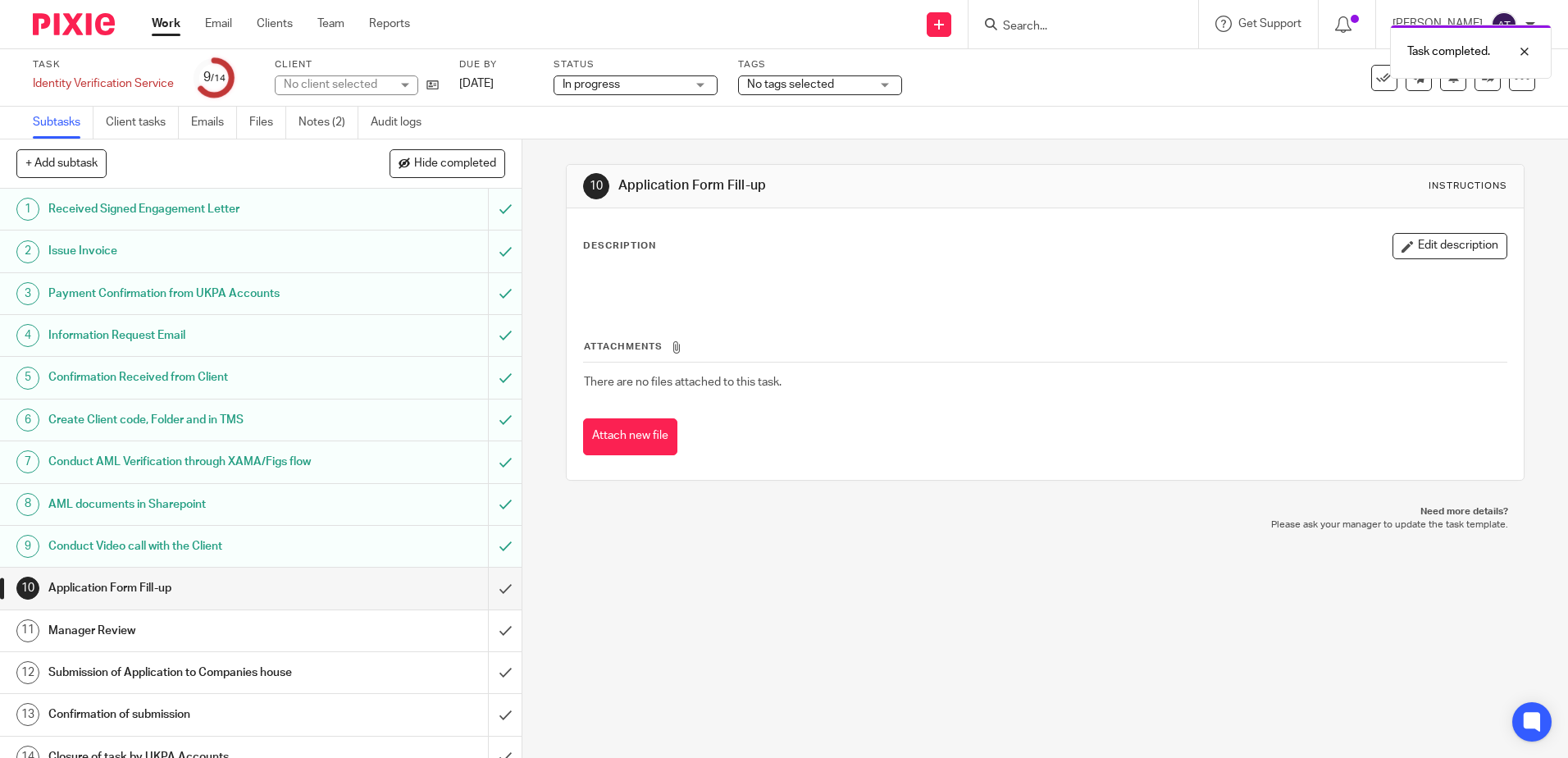
scroll to position [20, 0]
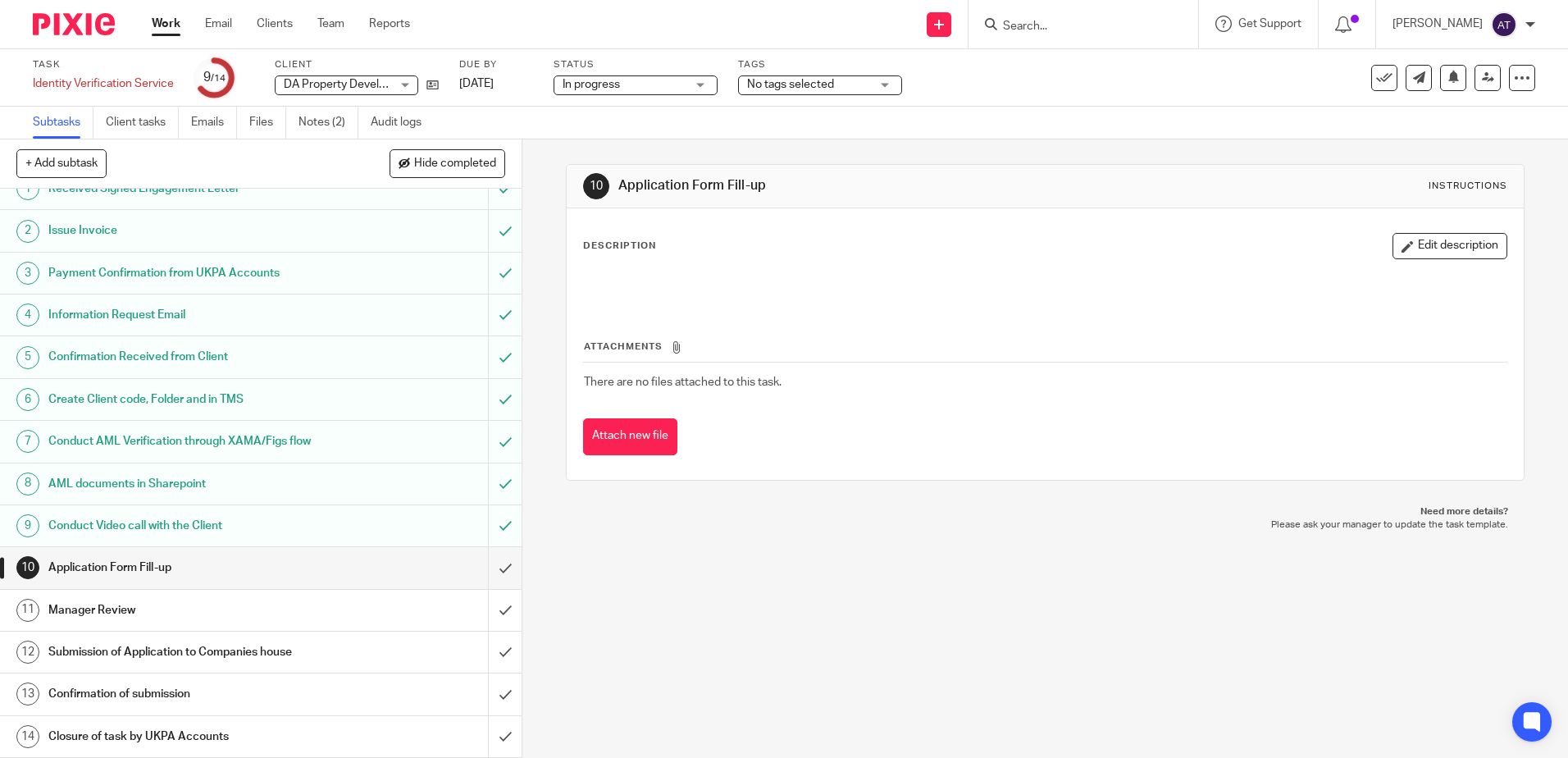
click at [1061, 27] on input "Search" at bounding box center [1076, 27] width 148 height 15
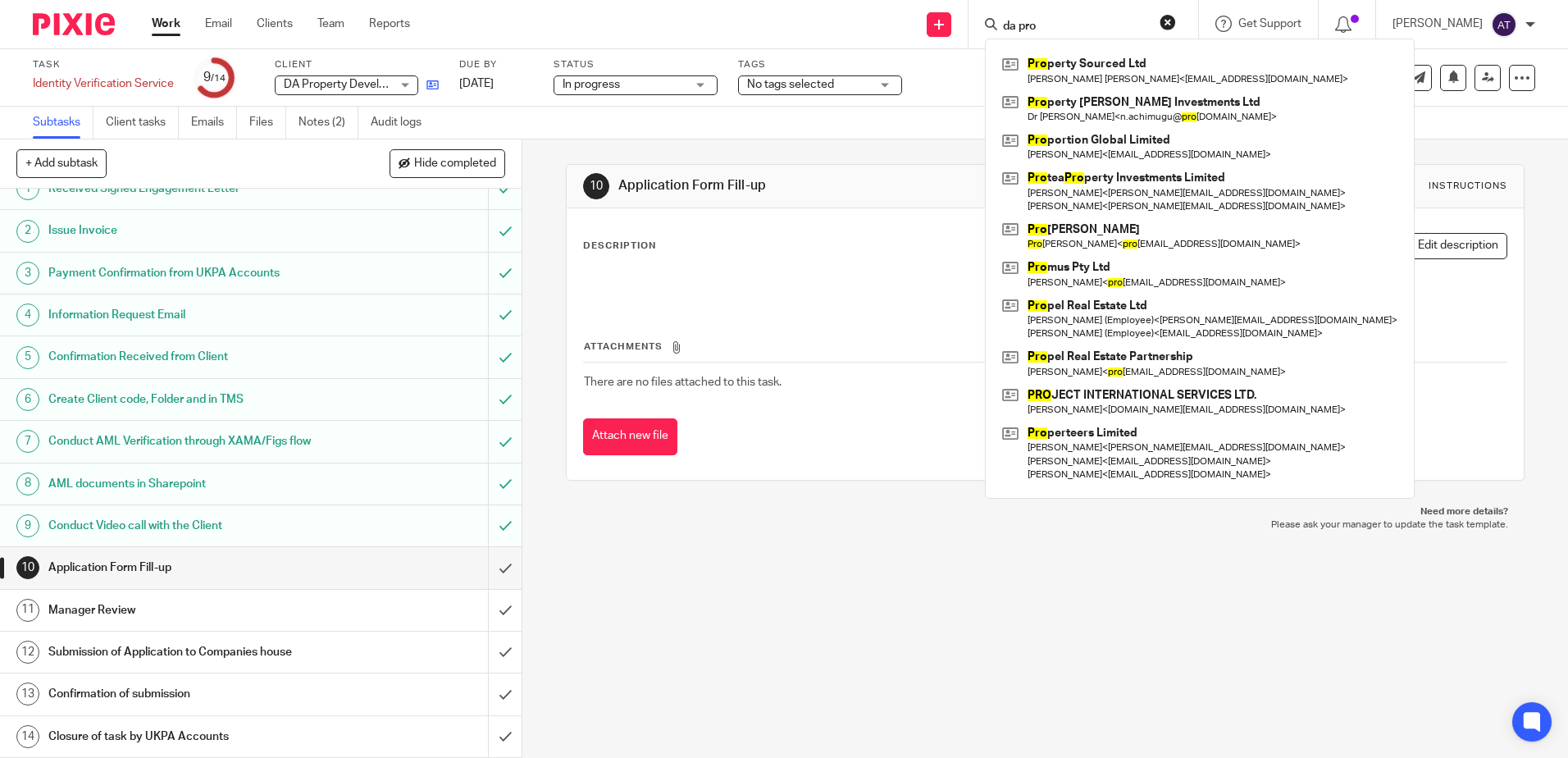
type input "da pro"
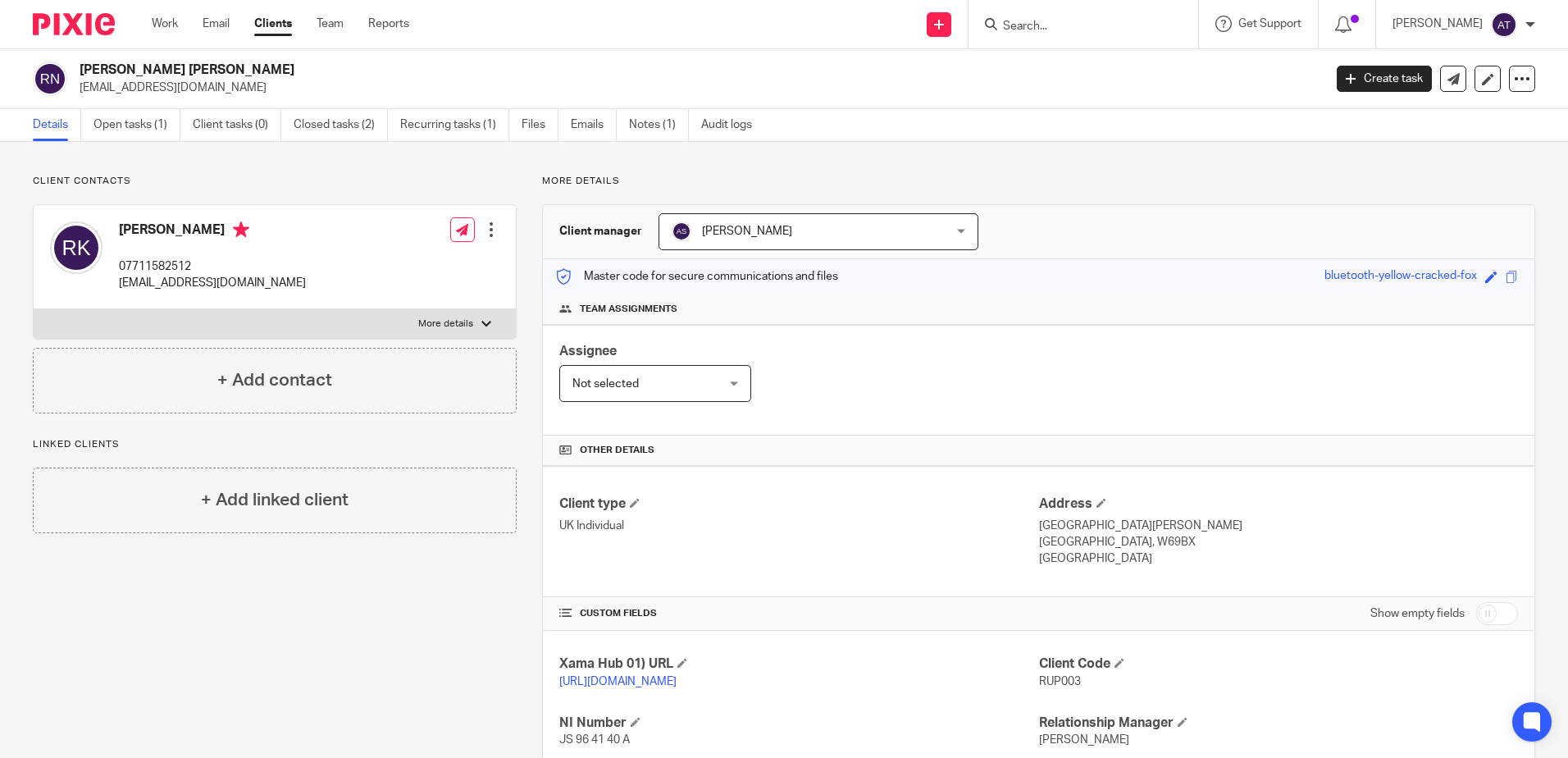
drag, startPoint x: 537, startPoint y: 190, endPoint x: 513, endPoint y: 164, distance: 35.4
click at [537, 190] on div "More details Client manager [PERSON_NAME] [PERSON_NAME] [PERSON_NAME] [PERSON_N…" at bounding box center [1026, 562] width 1018 height 776
click at [1147, 161] on div "Client contacts Rupinder Kaur 07711582512 nandrupi@gmail.com Edit contact Creat…" at bounding box center [784, 563] width 1568 height 842
click at [1113, 369] on div "Assignee Not selected Not selected Not selected [PERSON_NAME] [PERSON_NAME] [PE…" at bounding box center [1039, 381] width 992 height 111
drag, startPoint x: 1171, startPoint y: 171, endPoint x: 1151, endPoint y: 161, distance: 22.4
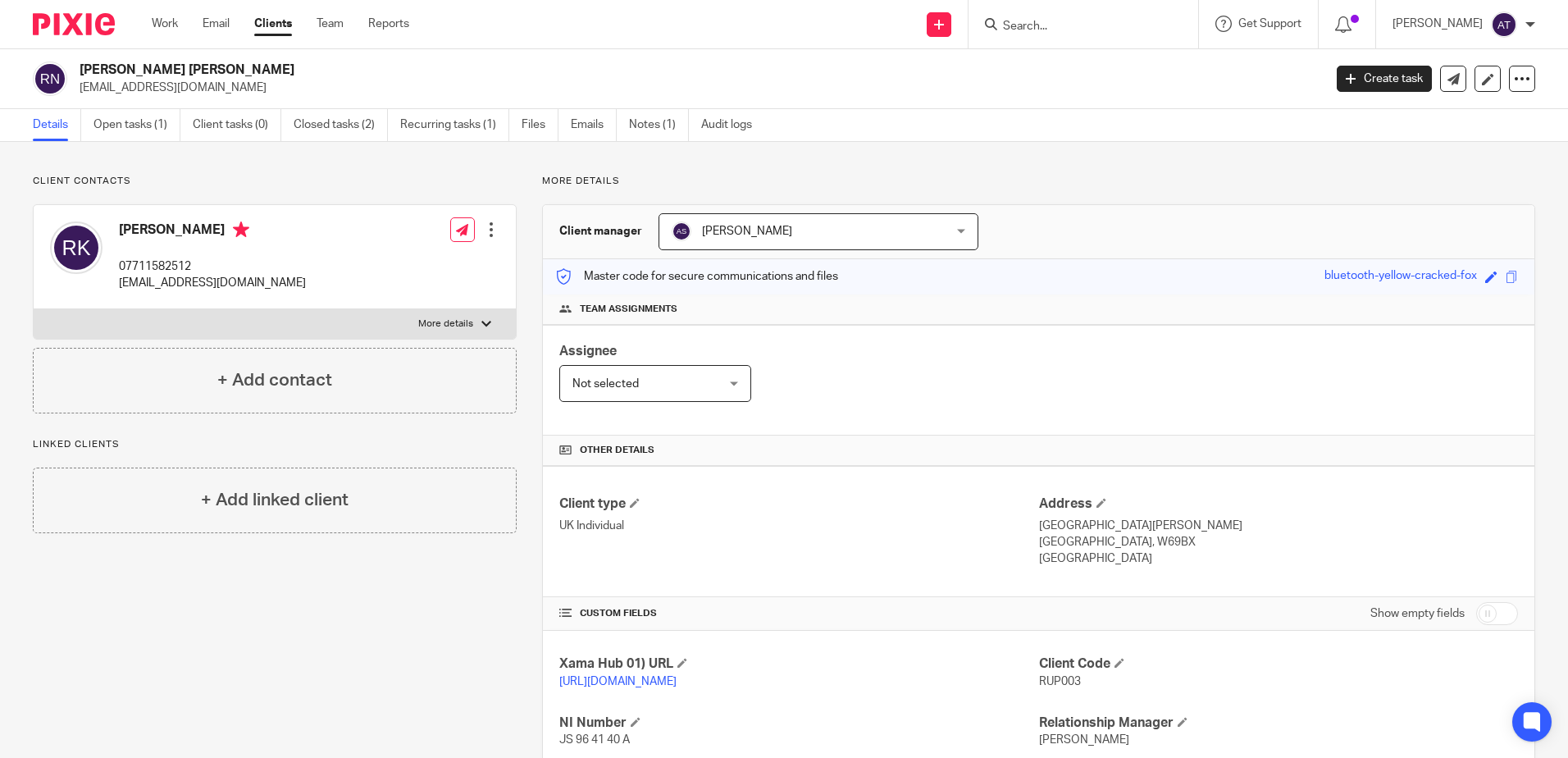
click at [1171, 171] on div "Client contacts Rupinder Kaur 07711582512 nandrupi@gmail.com Edit contact Creat…" at bounding box center [784, 563] width 1568 height 842
click at [1033, 23] on input "Search" at bounding box center [1076, 27] width 148 height 15
click at [1197, 424] on div "Assignee Not selected Not selected Not selected Aarshika Awale Aayush Niraula A…" at bounding box center [1039, 381] width 992 height 111
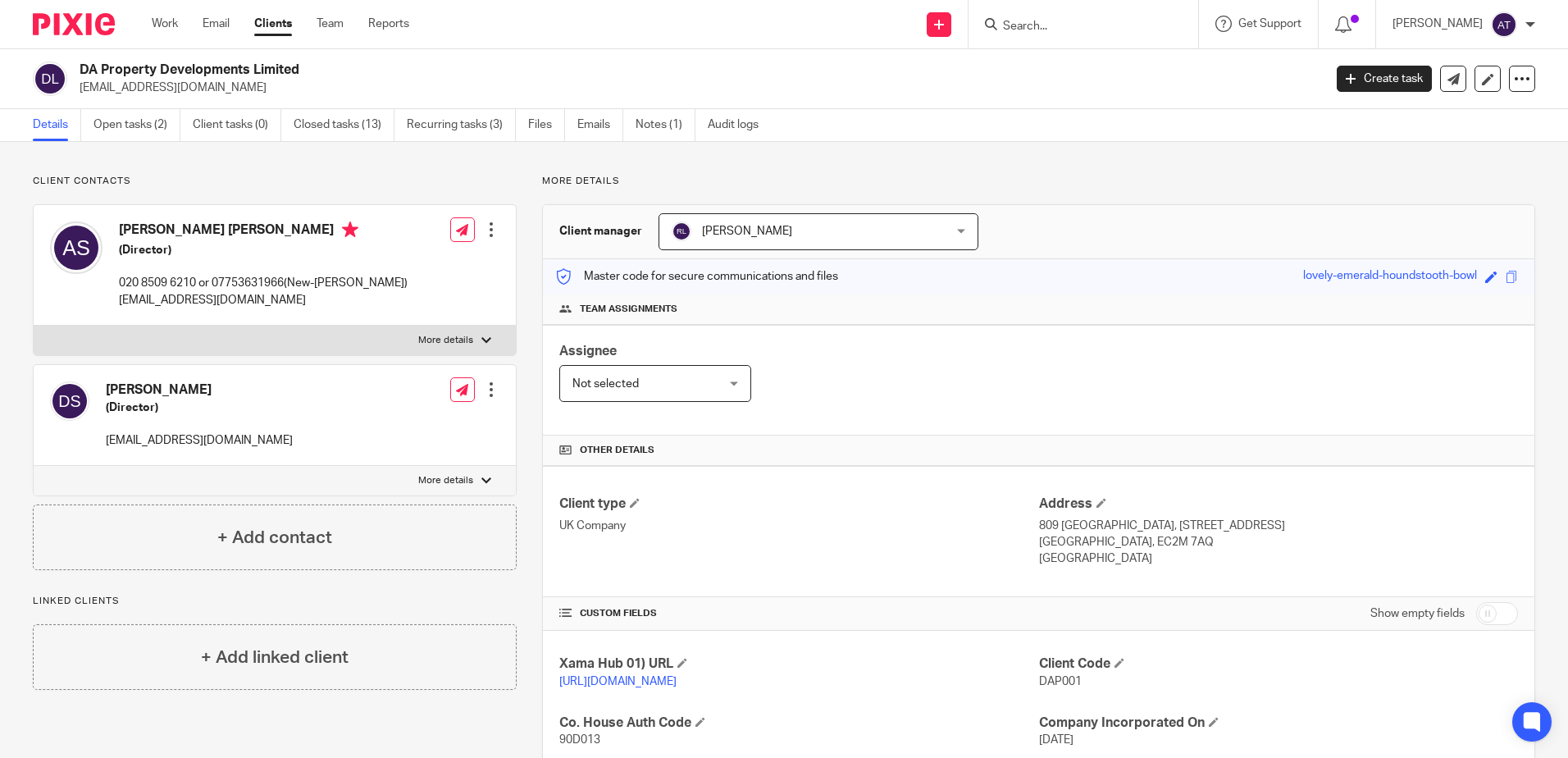
click at [813, 62] on h2 "DA Property Developments Limited" at bounding box center [572, 70] width 986 height 18
click at [1070, 29] on input "Search" at bounding box center [1076, 27] width 148 height 15
type input "gsm"
click at [390, 167] on div "Client contacts Ashley Matthew Stanton (Director) 020 8509 6210 or 07753631966(…" at bounding box center [784, 630] width 1568 height 976
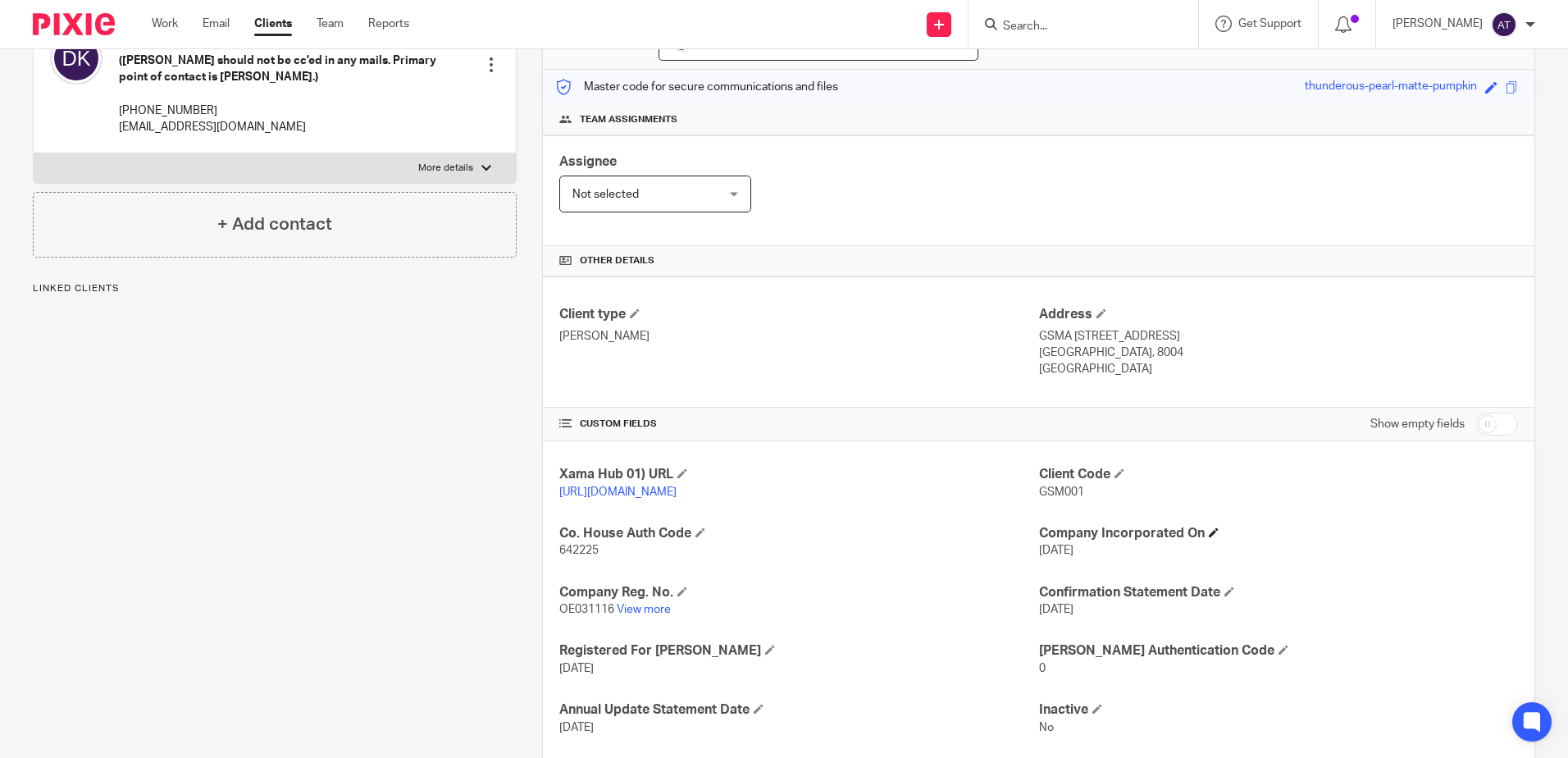
scroll to position [301, 0]
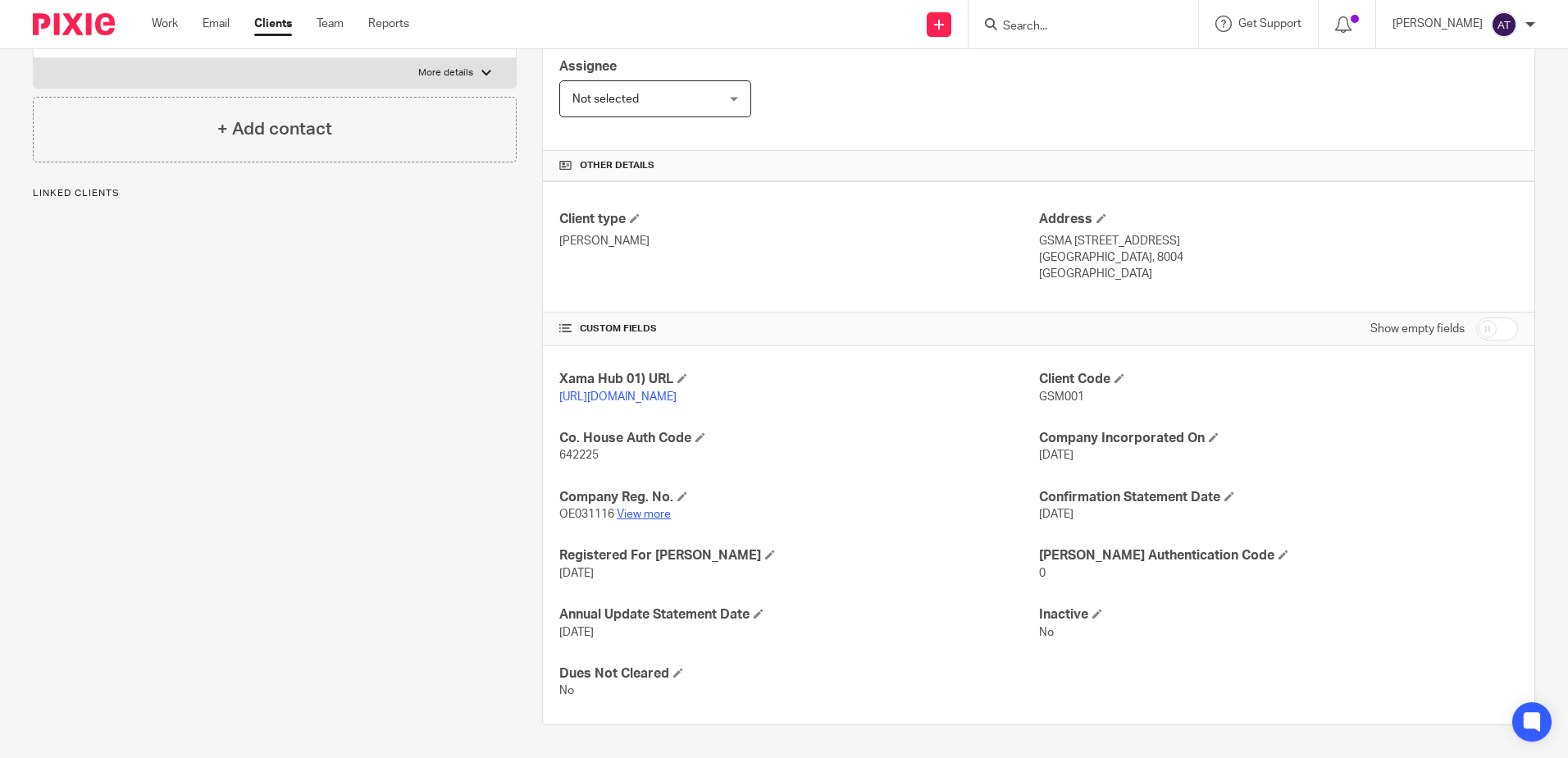
click at [645, 513] on link "View more" at bounding box center [644, 514] width 54 height 12
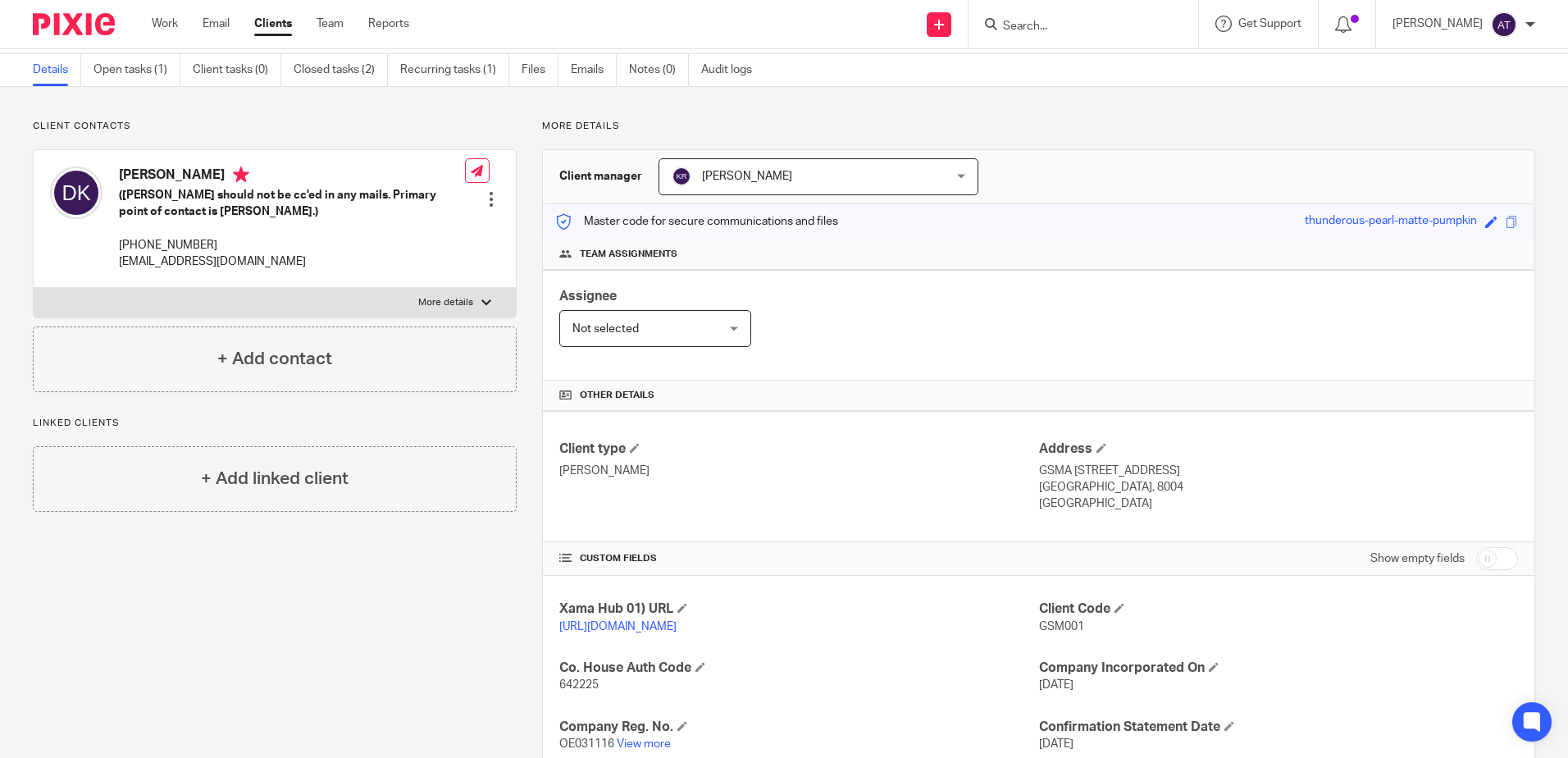
scroll to position [0, 0]
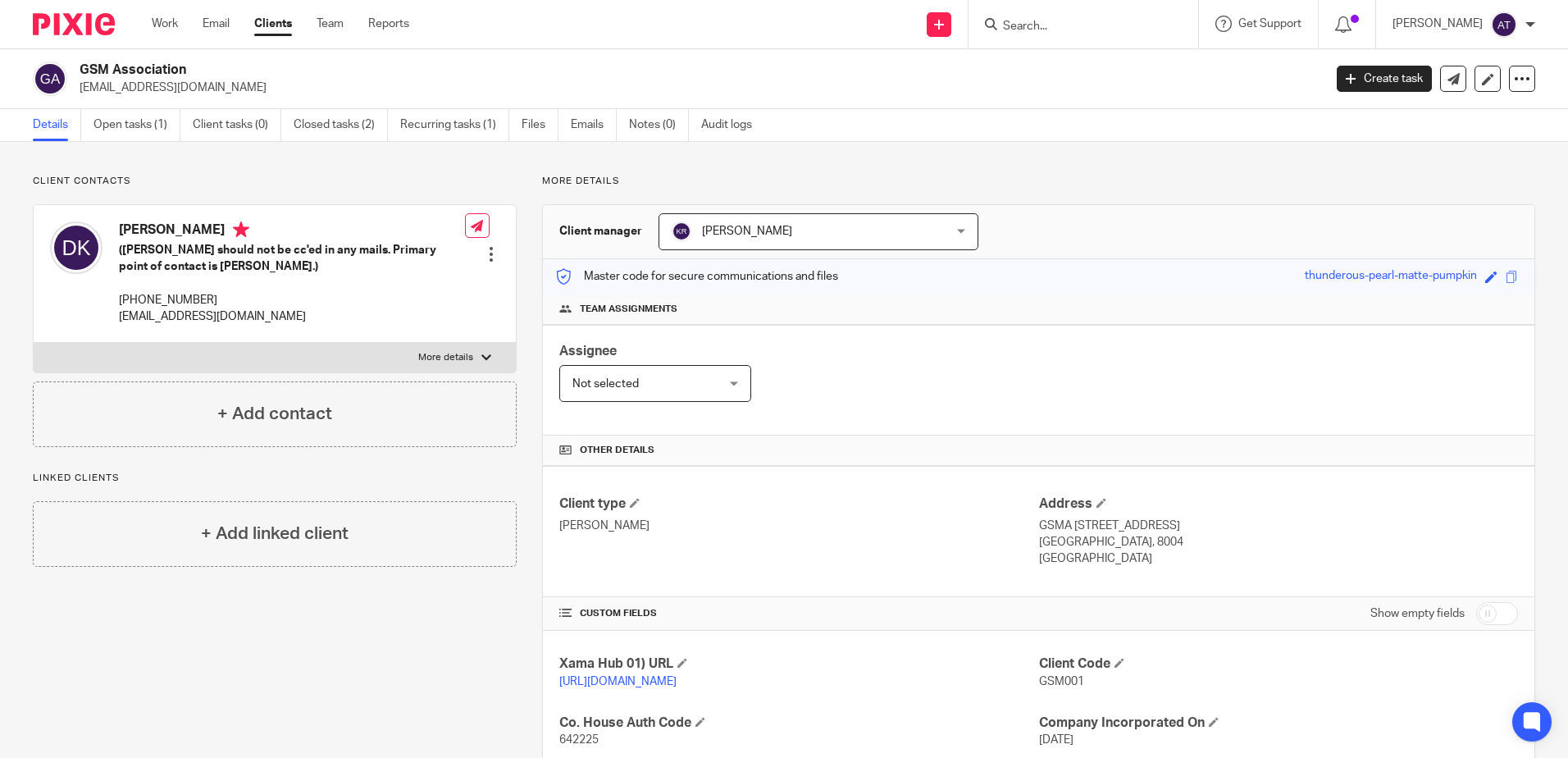
click at [1131, 294] on div "Team assignments" at bounding box center [1039, 309] width 992 height 30
click at [1090, 371] on div "Assignee Not selected Not selected Not selected [PERSON_NAME] [PERSON_NAME] [PE…" at bounding box center [1039, 381] width 992 height 111
click at [134, 121] on link "Open tasks (1)" at bounding box center [136, 125] width 87 height 32
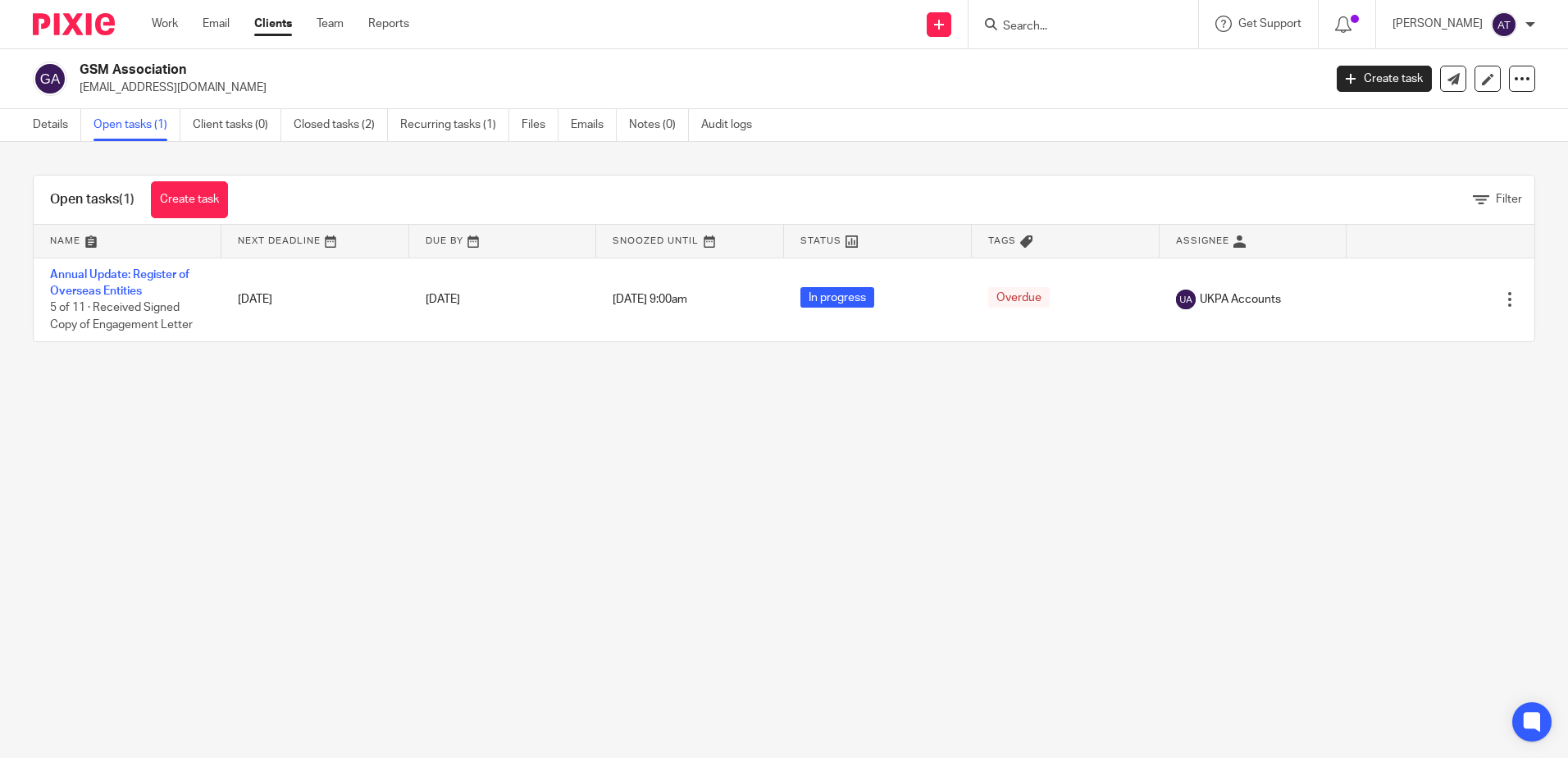
click at [534, 534] on main "GSM Association [EMAIL_ADDRESS][DOMAIN_NAME] Create task Update from Companies …" at bounding box center [784, 379] width 1568 height 758
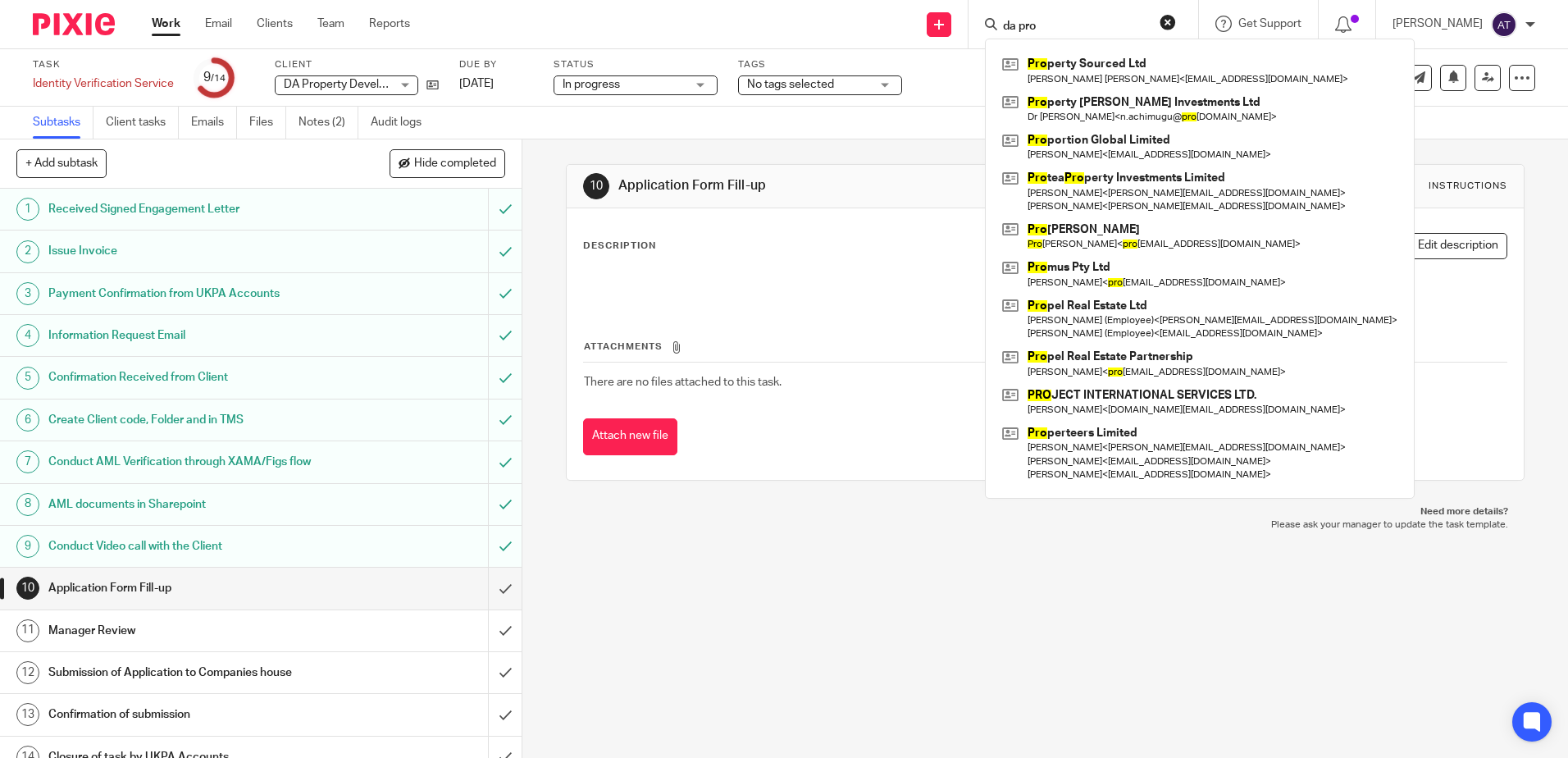
scroll to position [20, 0]
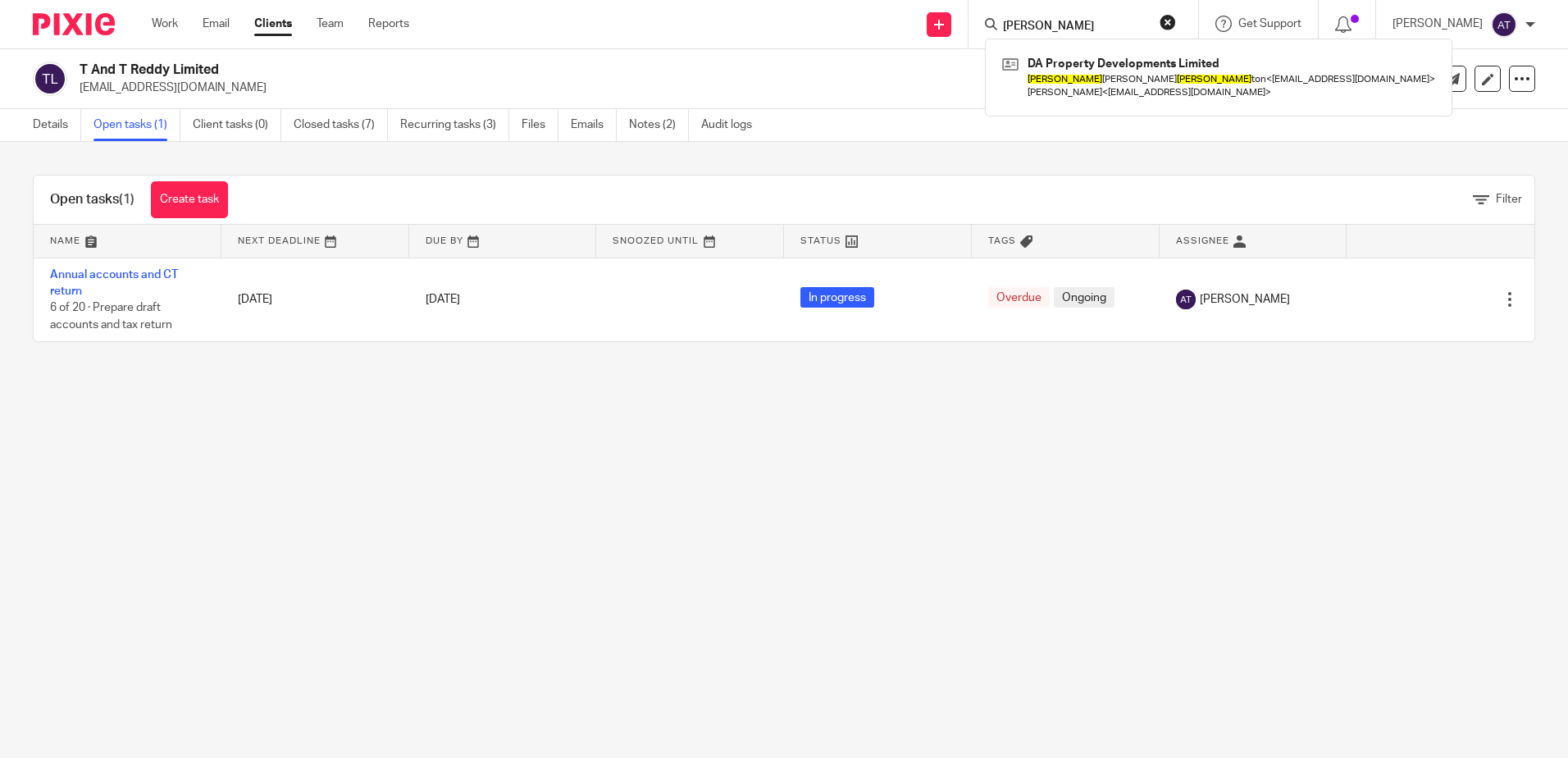
click at [424, 396] on main "T And T Reddy Limited shilpamahu@googlemail.com Create task Update from Compani…" at bounding box center [784, 379] width 1568 height 758
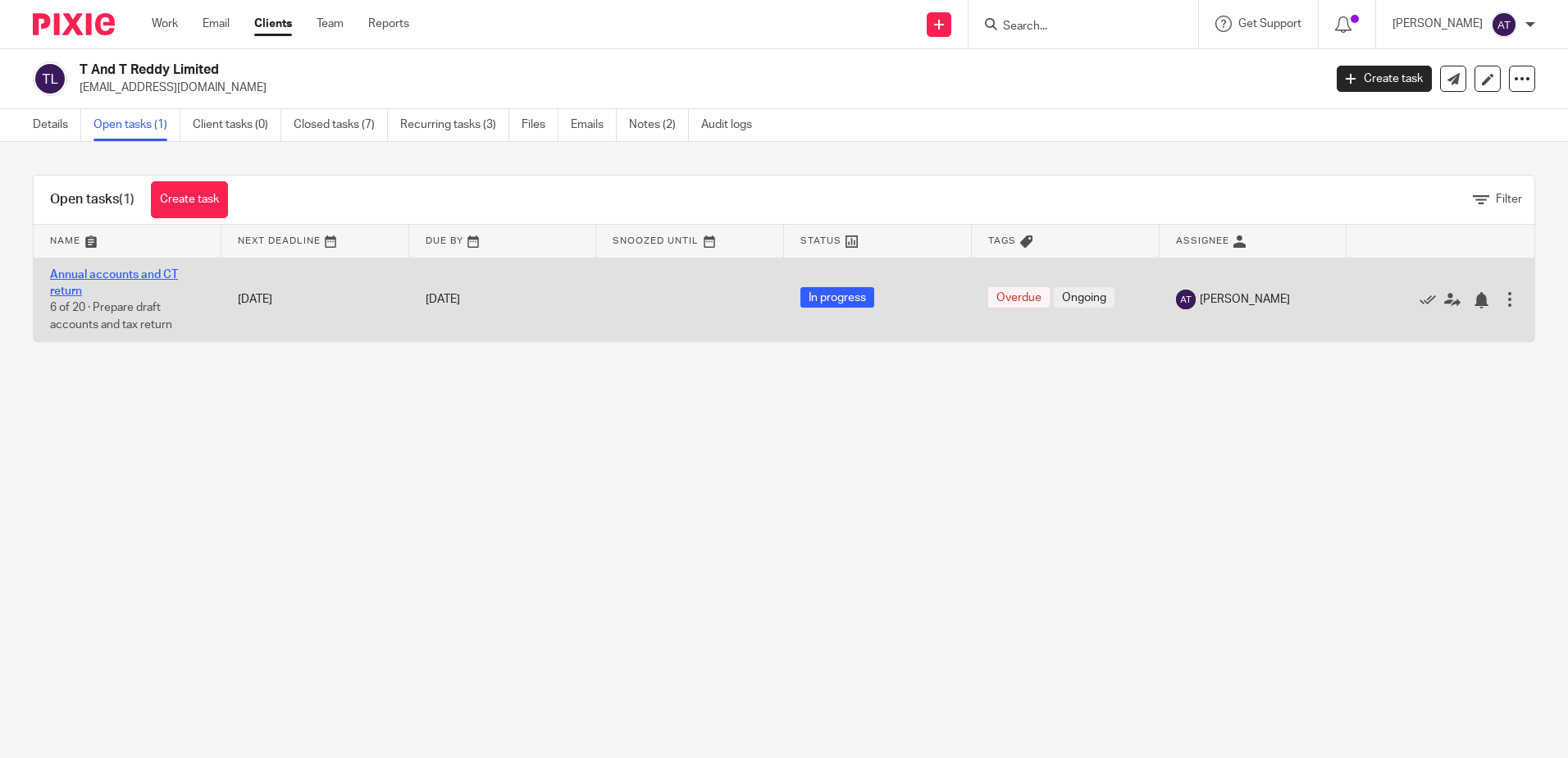
click at [97, 277] on link "Annual accounts and CT return" at bounding box center [114, 282] width 128 height 28
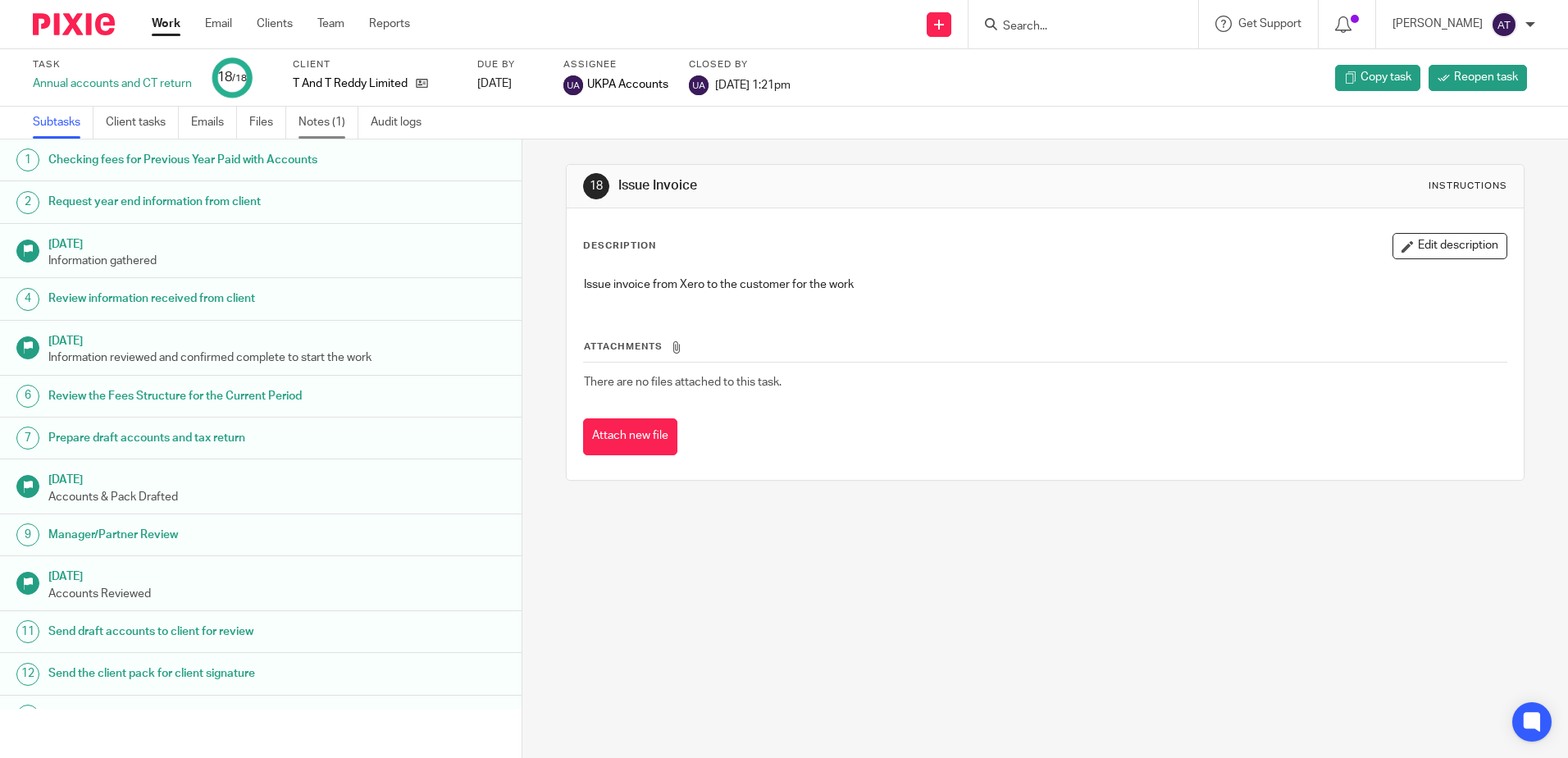
click at [334, 118] on link "Notes (1)" at bounding box center [328, 123] width 60 height 32
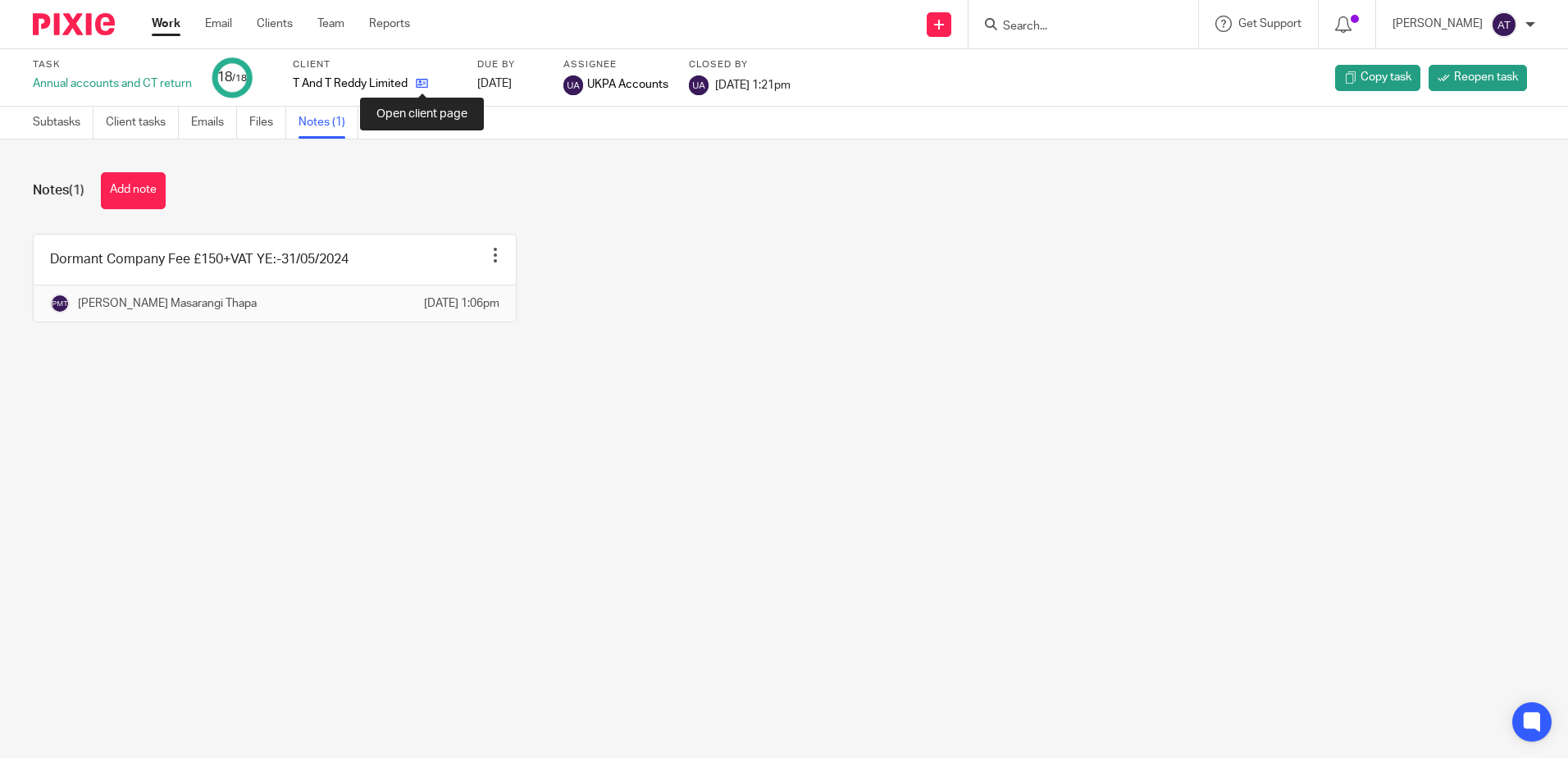
click at [425, 84] on icon at bounding box center [422, 83] width 13 height 13
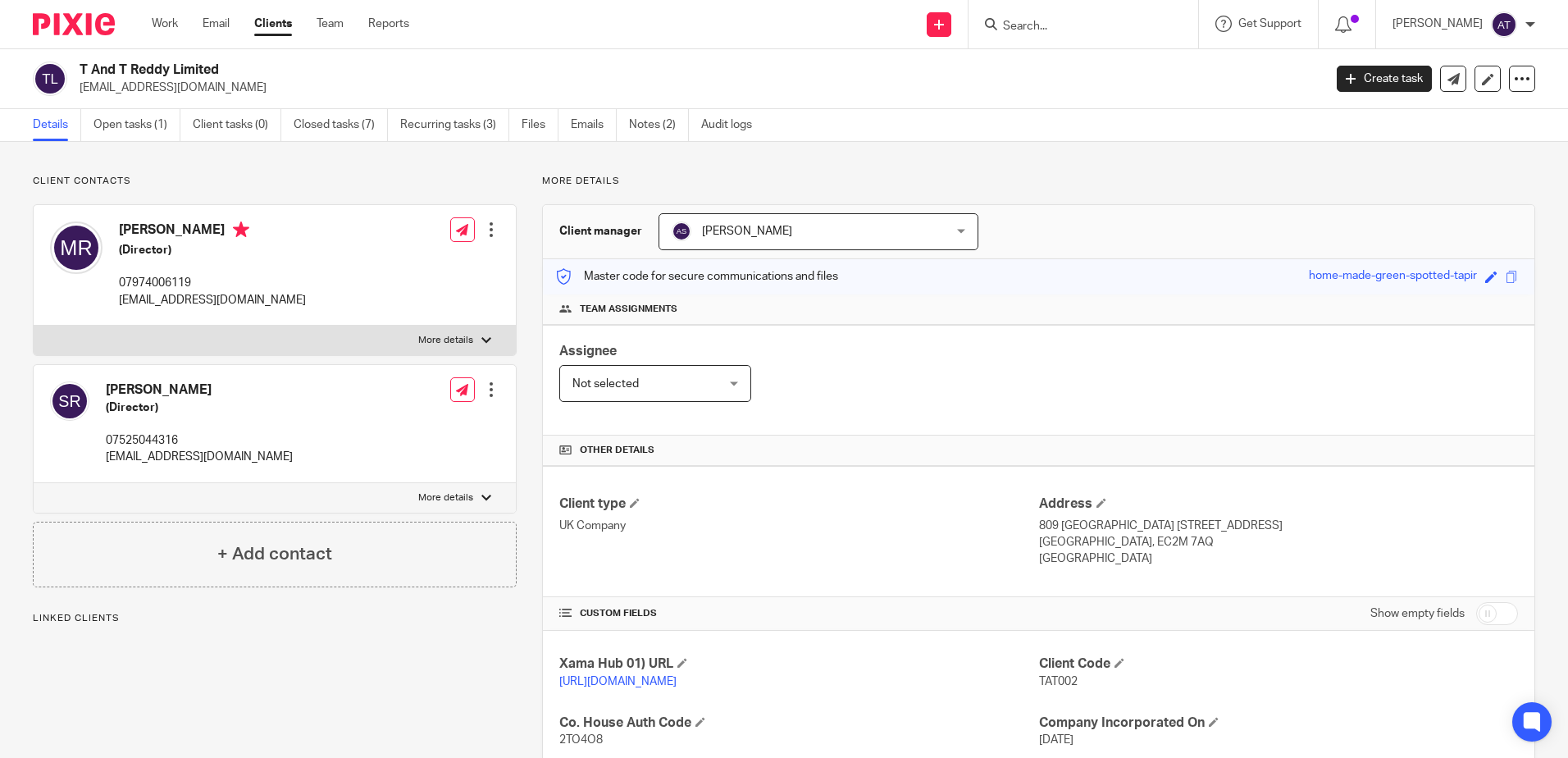
click at [1063, 313] on h4 "Team assignments" at bounding box center [1039, 309] width 959 height 13
click at [571, 80] on p "shilpamahu@googlemail.com" at bounding box center [696, 88] width 1233 height 17
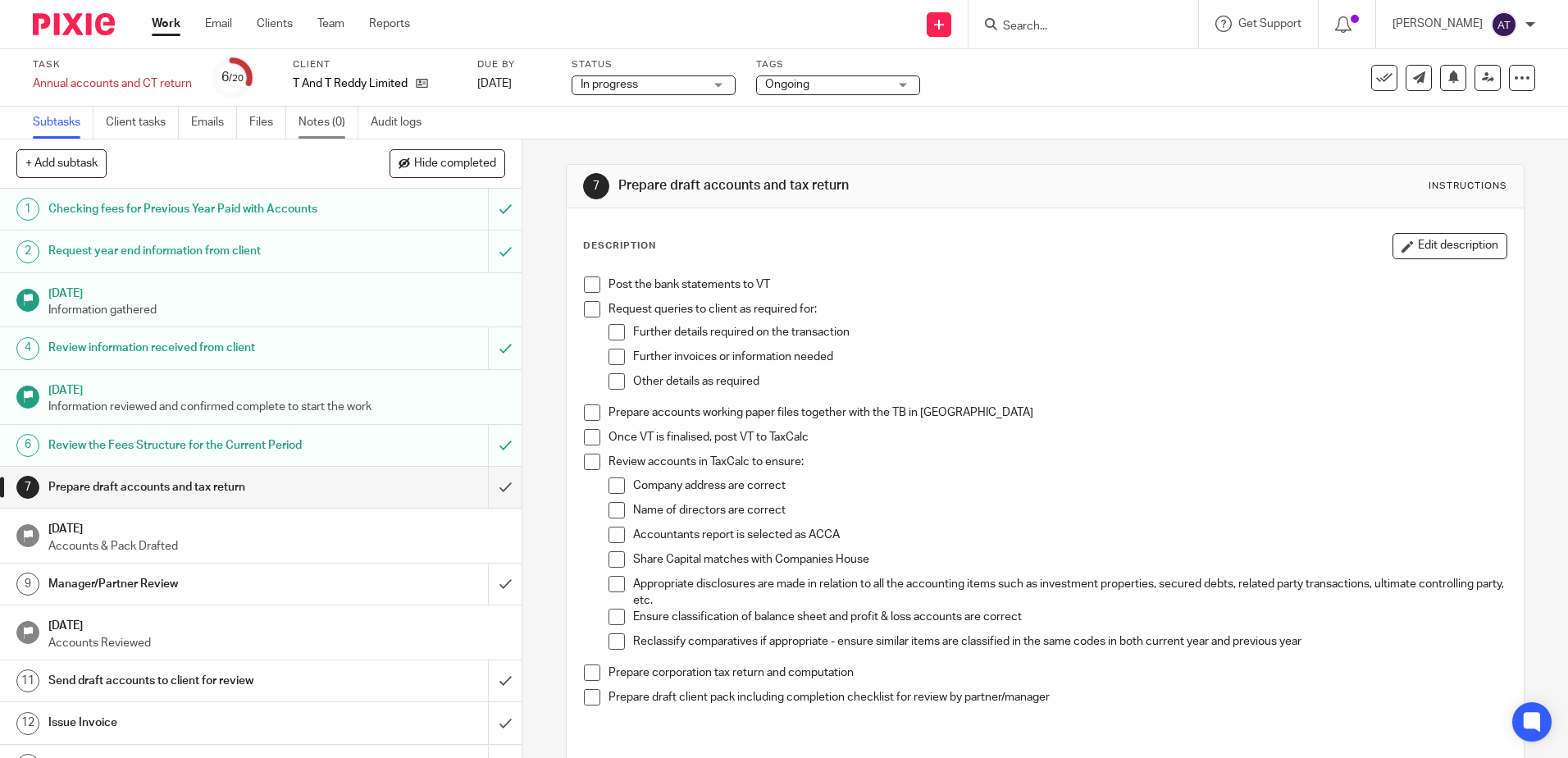
click at [339, 124] on link "Notes (0)" at bounding box center [328, 123] width 60 height 32
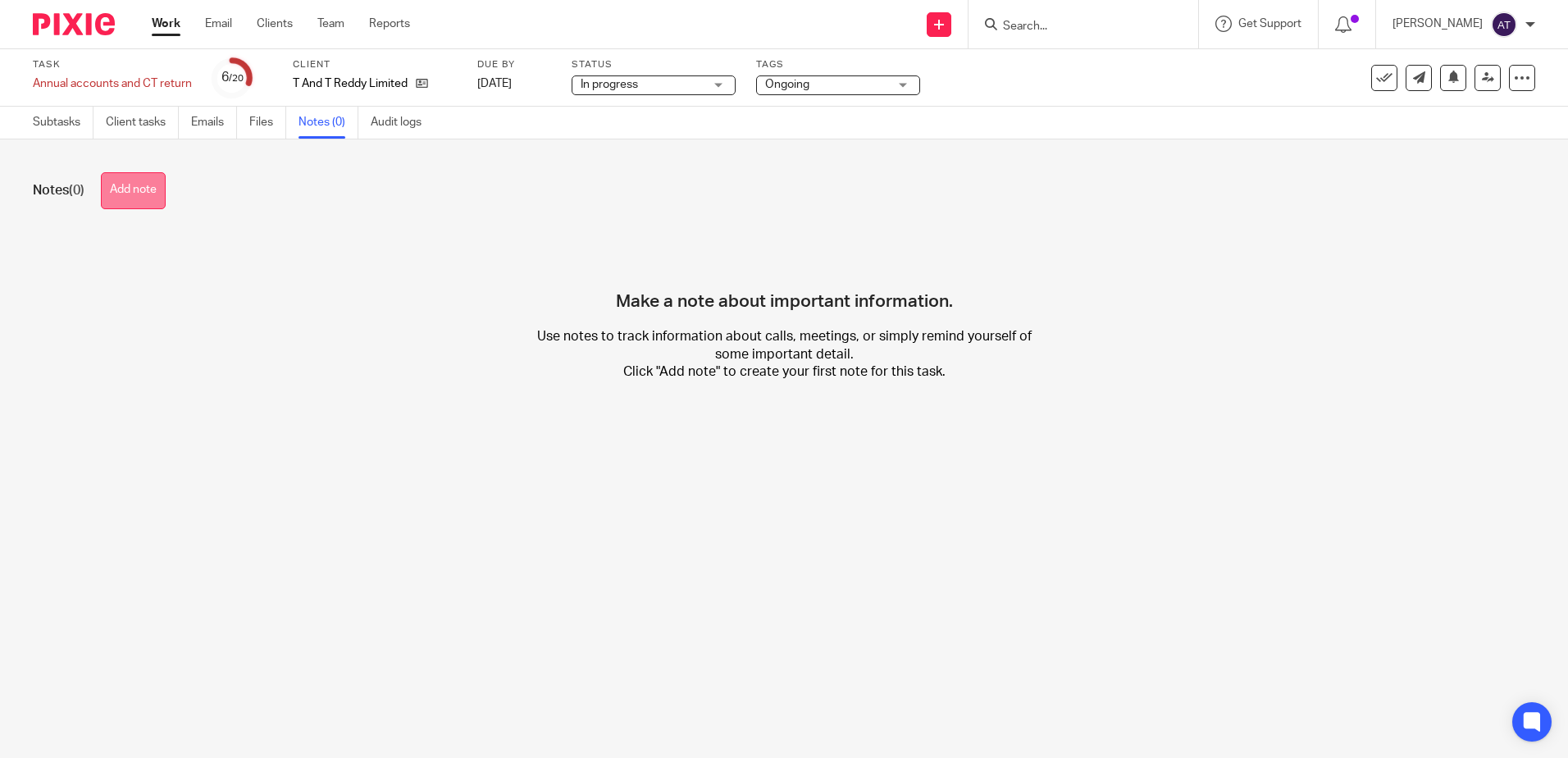
click at [127, 195] on button "Add note" at bounding box center [133, 191] width 65 height 37
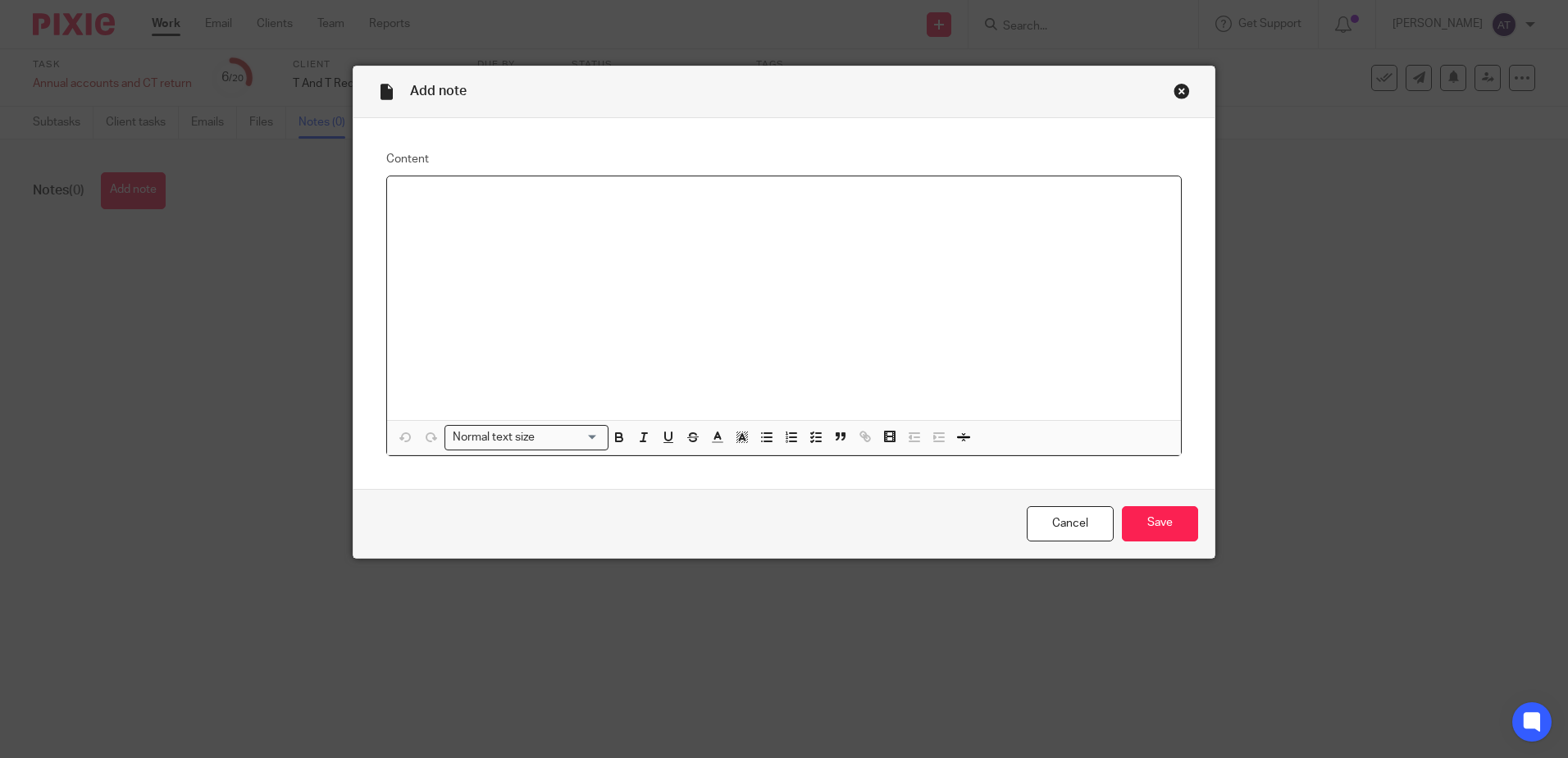
click at [628, 239] on div at bounding box center [784, 298] width 794 height 244
click at [1165, 519] on input "Save" at bounding box center [1160, 524] width 76 height 35
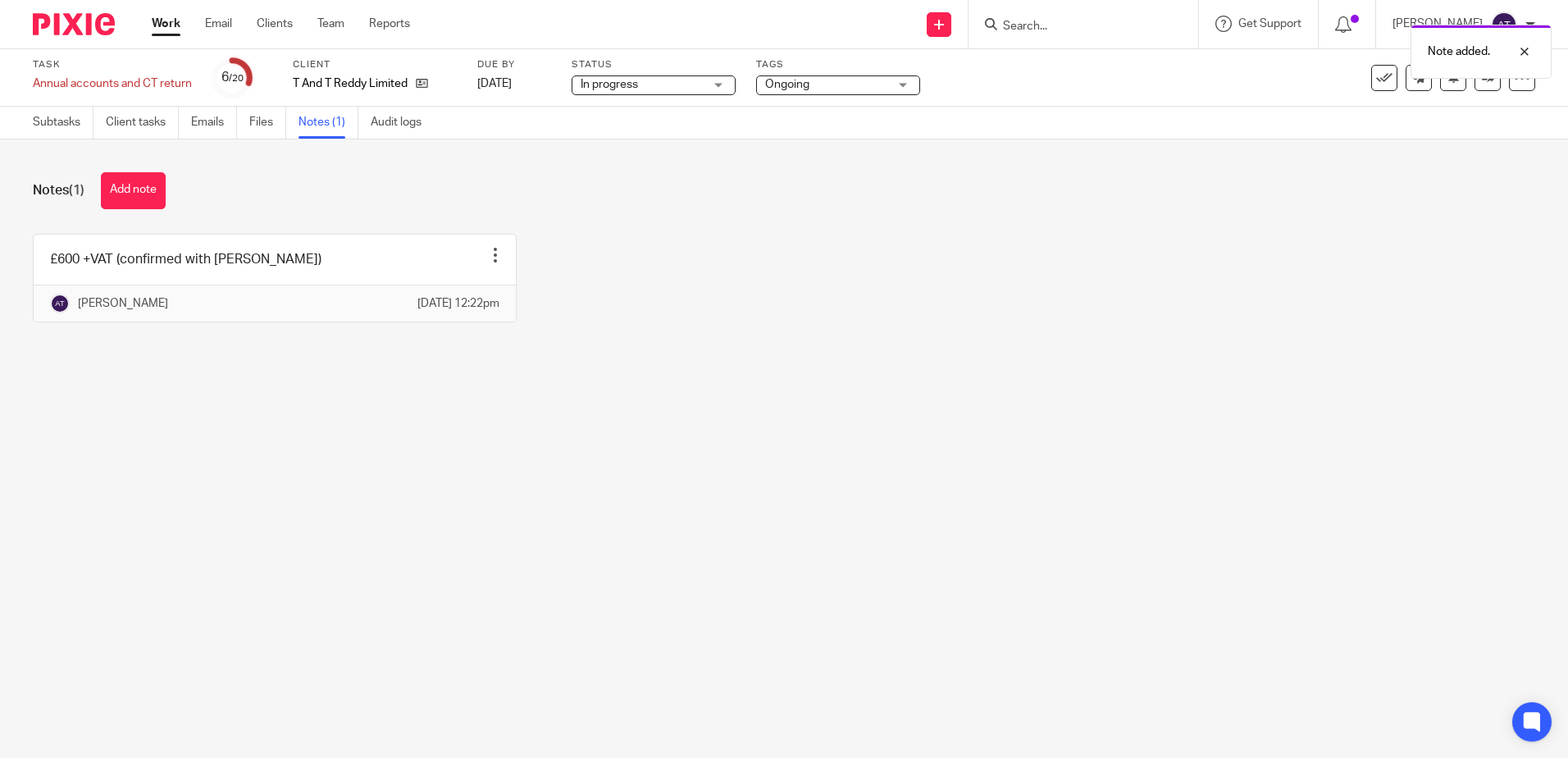
click at [857, 429] on main "Task Annual accounts and CT return Save Annual accounts and CT return 6 /20 Cli…" at bounding box center [784, 379] width 1568 height 758
click at [786, 257] on div "£600 +VAT (confirmed with Christina) Edit note Delete note Aayusha Tamang 14 Oc…" at bounding box center [771, 290] width 1529 height 113
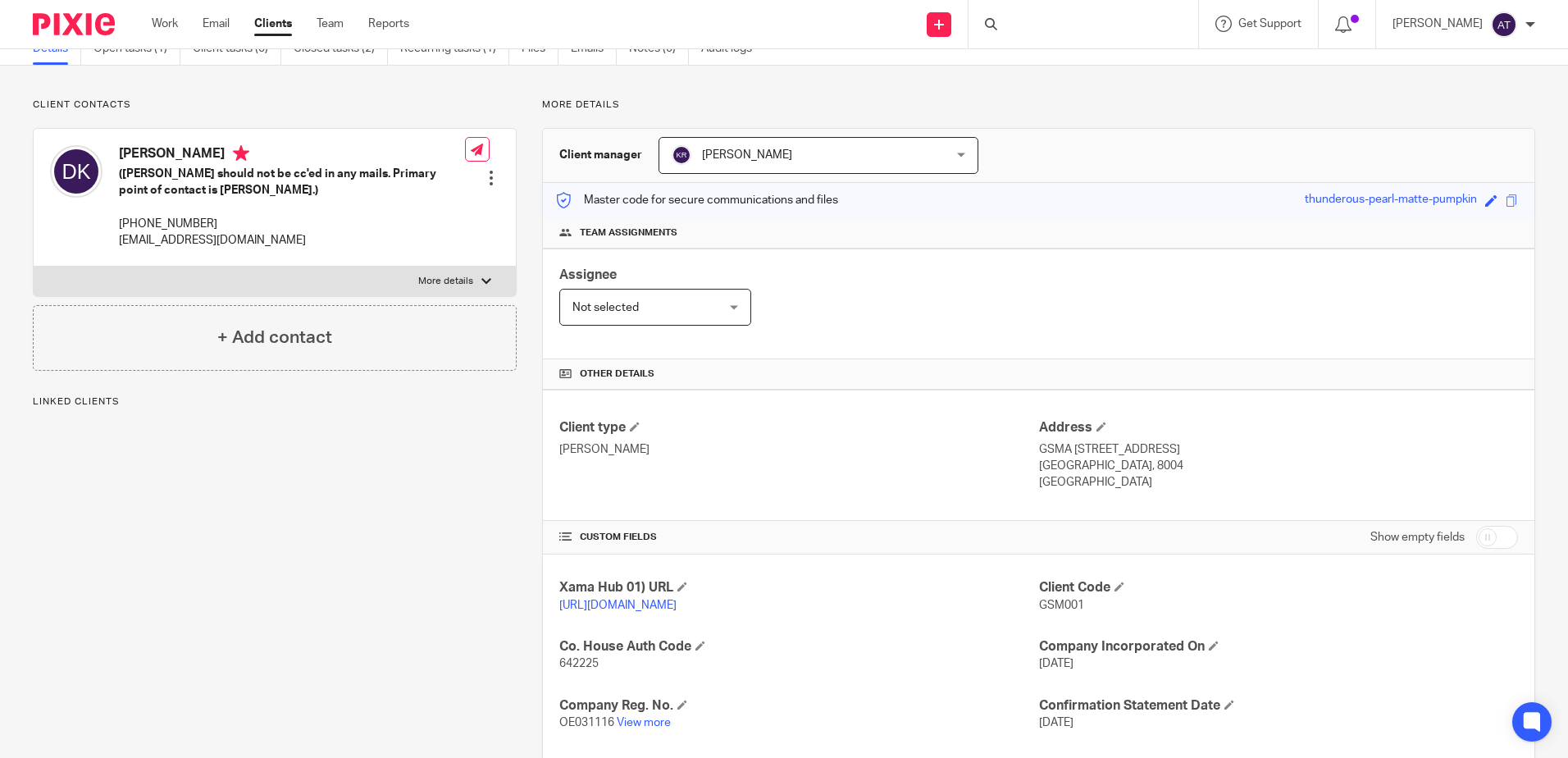
scroll to position [164, 0]
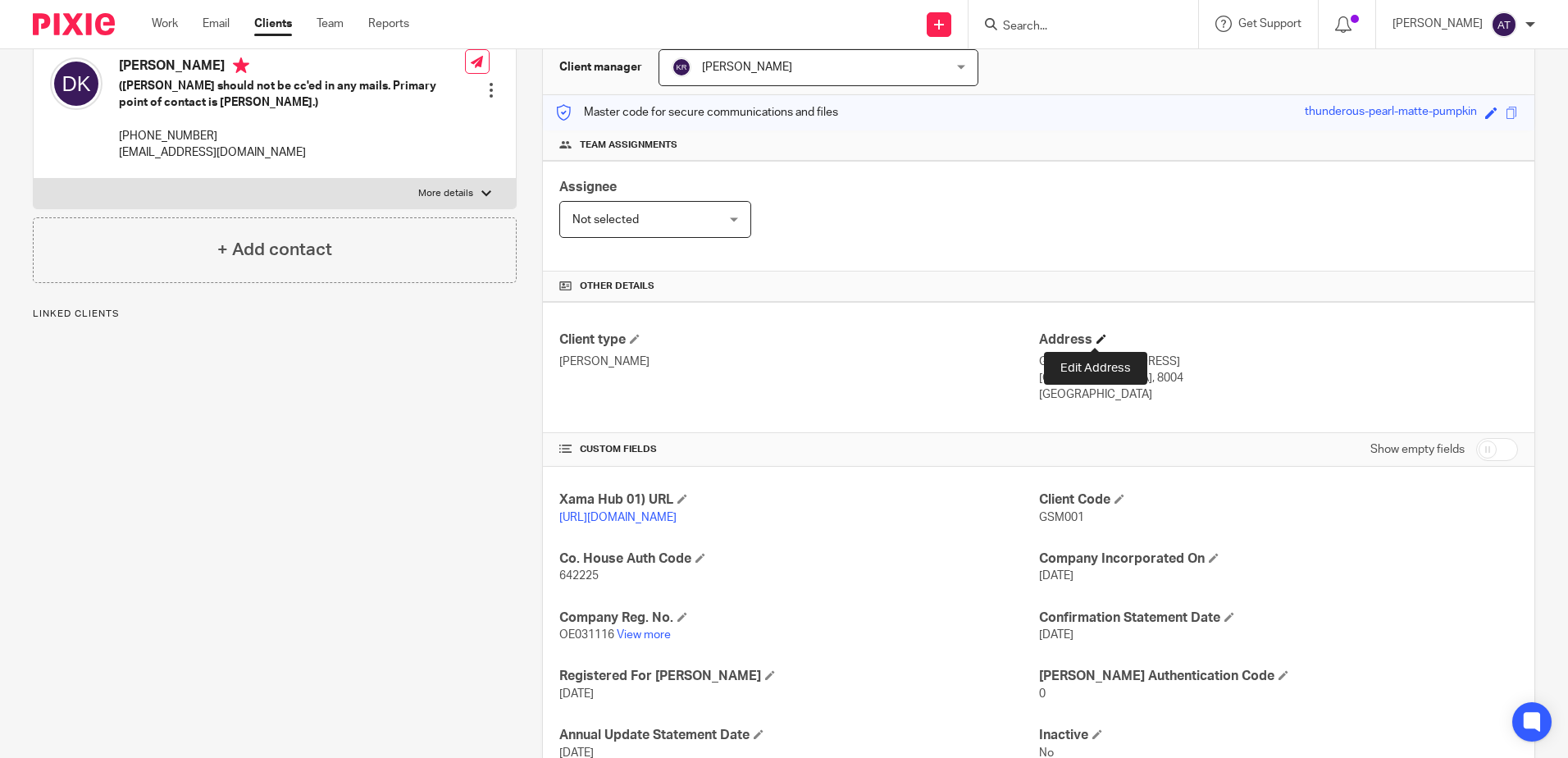
click at [1100, 338] on h4 "Address" at bounding box center [1279, 340] width 479 height 18
click at [1097, 337] on span at bounding box center [1102, 339] width 10 height 10
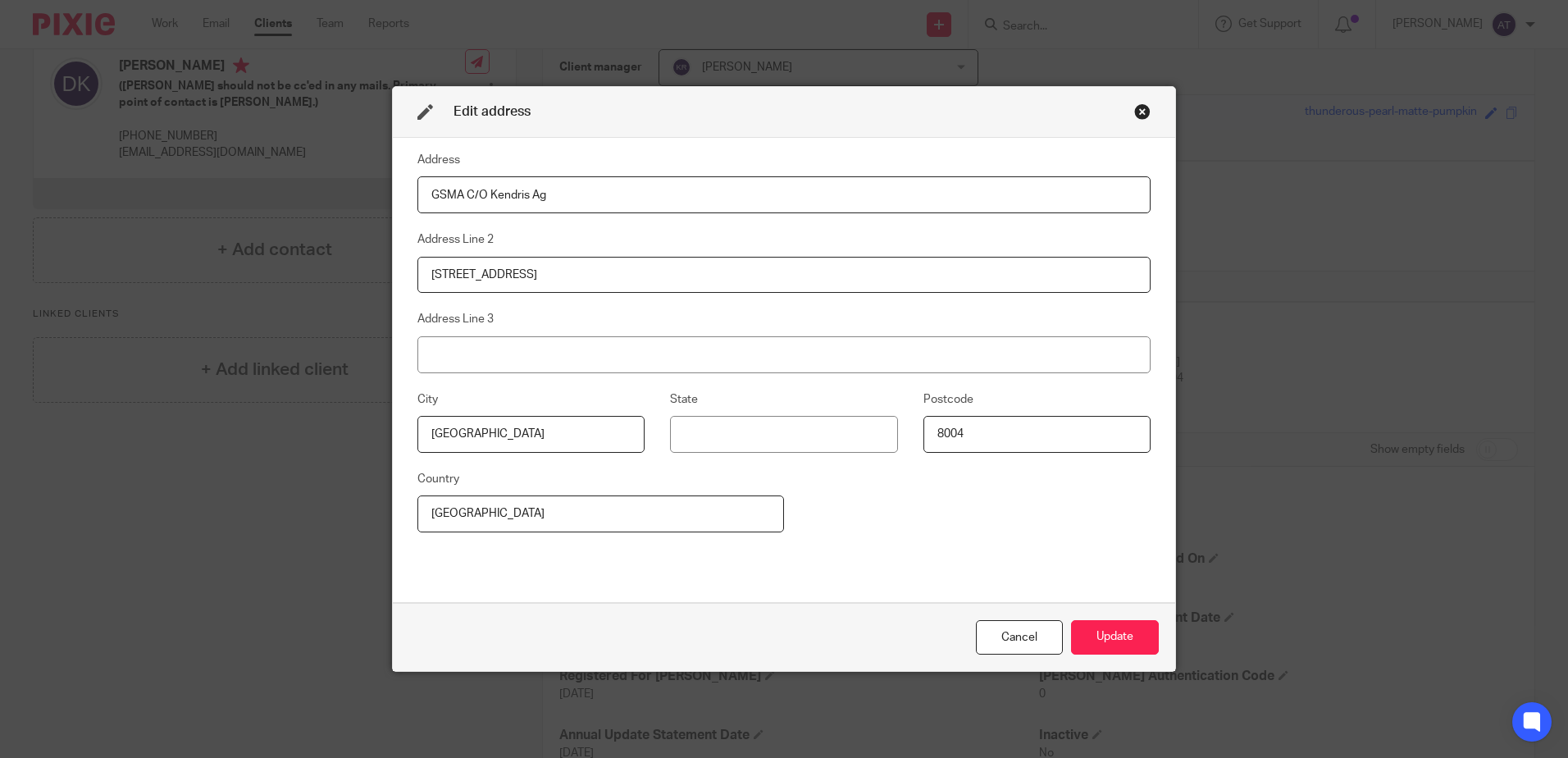
click at [1312, 259] on div "Edit address Address GSMA C/O Kendris Ag Address Line 2 Wengistrasse 1 Address …" at bounding box center [784, 379] width 1568 height 758
drag, startPoint x: 1129, startPoint y: 109, endPoint x: 1163, endPoint y: 87, distance: 40.5
click at [1134, 109] on div "Close this dialog window" at bounding box center [1143, 112] width 17 height 17
